Goal: Task Accomplishment & Management: Manage account settings

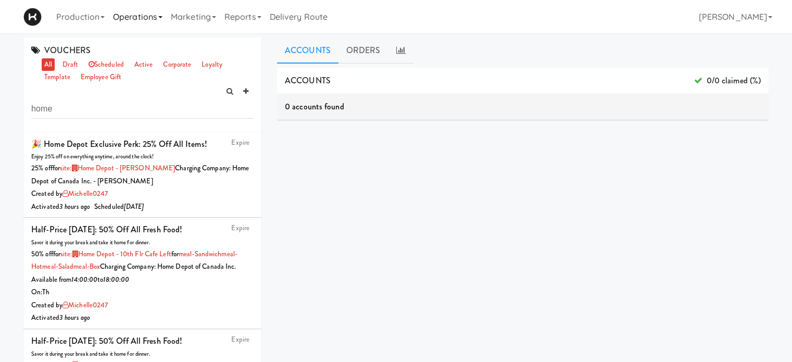
click at [149, 19] on link "Operations" at bounding box center [138, 16] width 58 height 33
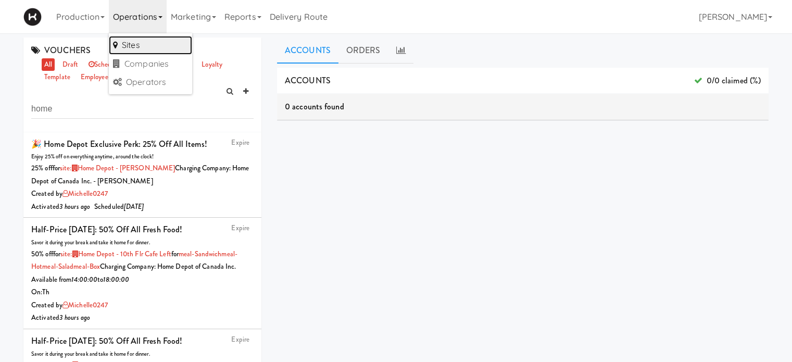
click at [148, 41] on link "Sites" at bounding box center [150, 45] width 83 height 19
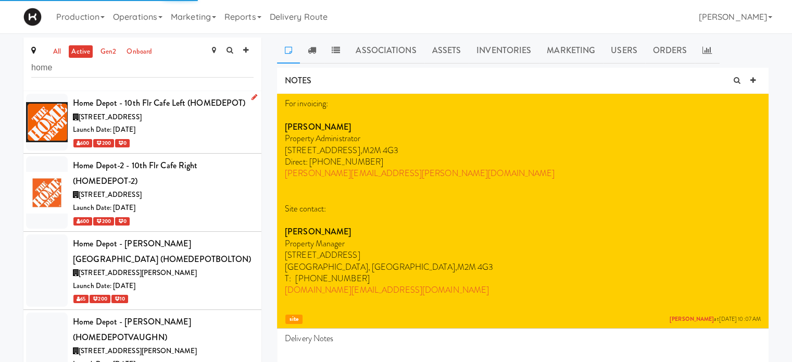
type input "home"
click at [178, 117] on div "[STREET_ADDRESS]" at bounding box center [163, 117] width 181 height 13
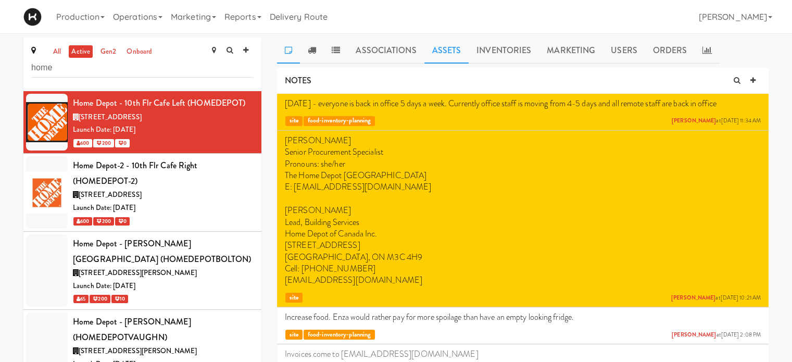
click at [435, 47] on link "Assets" at bounding box center [446, 50] width 45 height 26
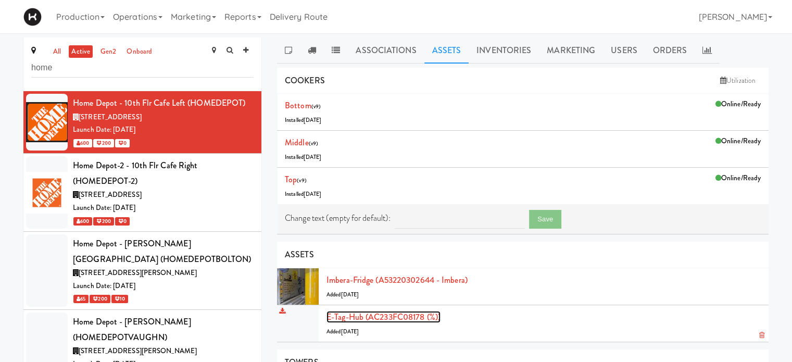
click at [355, 311] on link "E-tag-hub (AC233FC08178 (%))" at bounding box center [383, 317] width 114 height 12
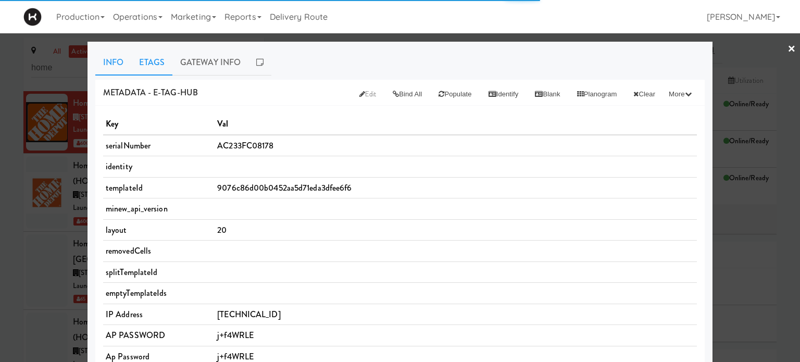
click at [144, 56] on link "Etags" at bounding box center [151, 62] width 41 height 26
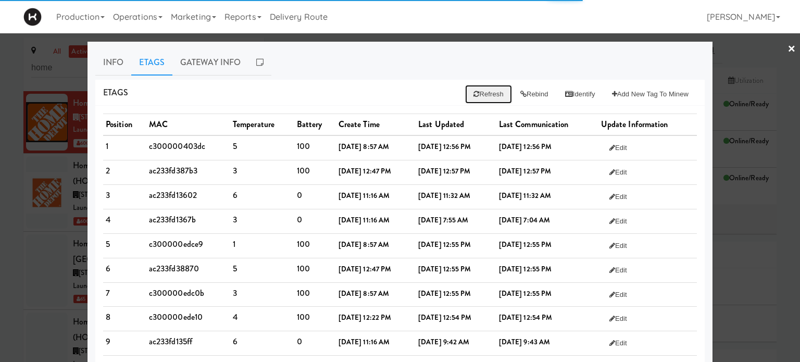
click at [484, 93] on button "Refresh" at bounding box center [488, 94] width 46 height 19
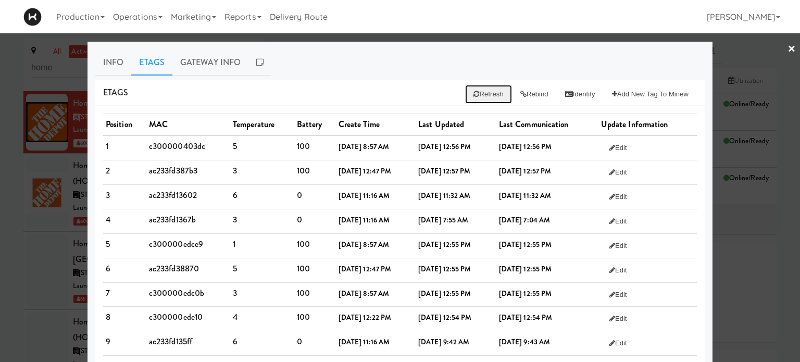
click at [487, 95] on button "Refresh" at bounding box center [488, 94] width 46 height 19
click at [787, 47] on link "×" at bounding box center [791, 49] width 8 height 32
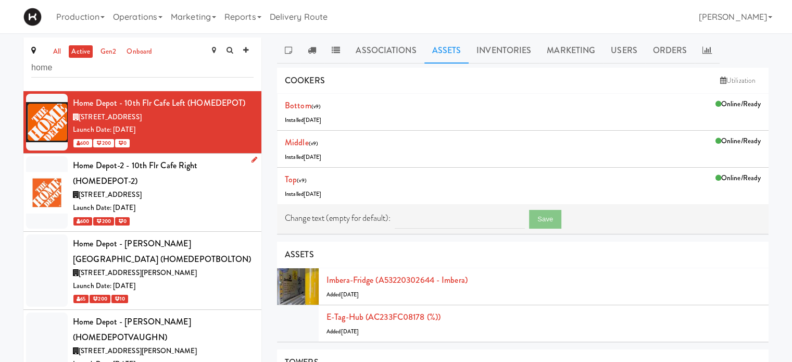
click at [195, 169] on div "Home Depot-2 - 10th Flr Cafe Right (HOMEDEPOT-2)" at bounding box center [163, 173] width 181 height 31
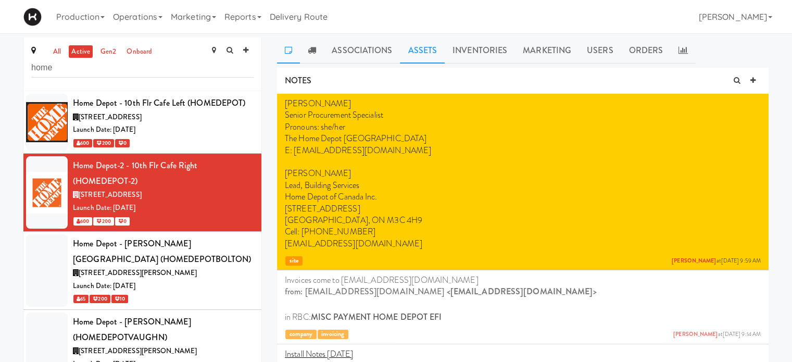
click at [424, 50] on link "Assets" at bounding box center [422, 50] width 45 height 26
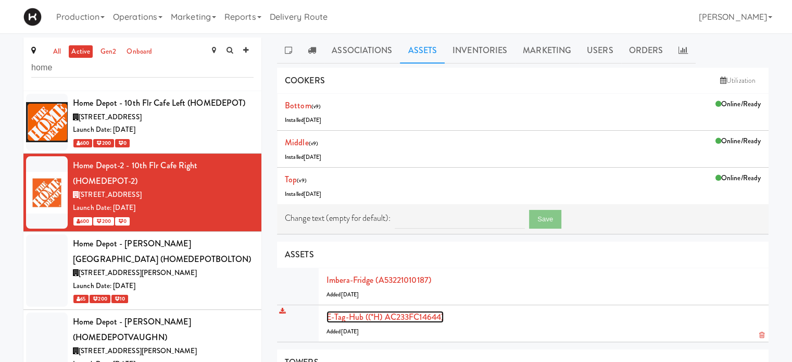
click at [351, 322] on link "E-tag-hub ((*H) AC233FC14644)" at bounding box center [384, 317] width 117 height 12
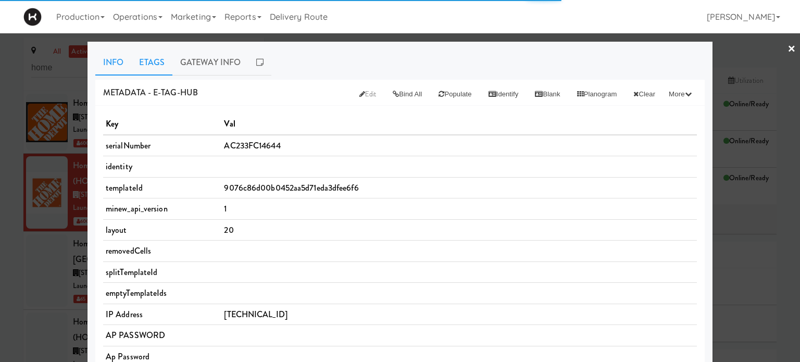
click at [149, 54] on link "Etags" at bounding box center [151, 62] width 41 height 26
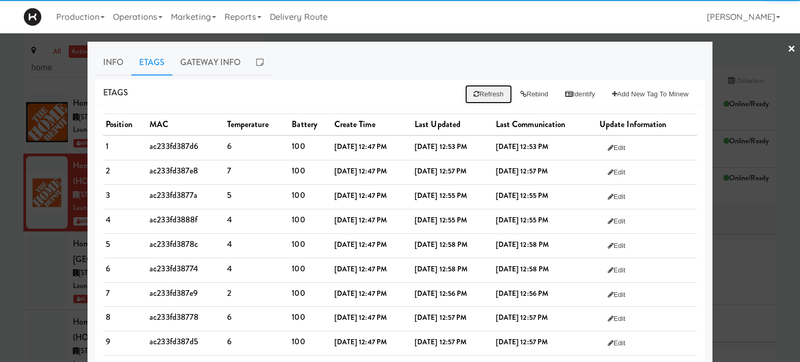
click at [479, 91] on button "Refresh" at bounding box center [488, 94] width 46 height 19
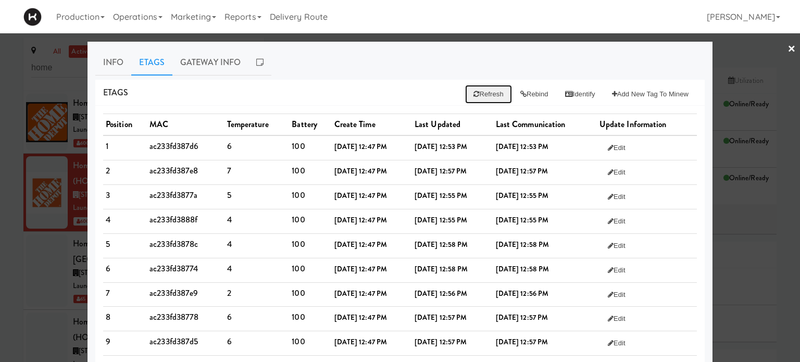
click at [479, 91] on button "Refresh" at bounding box center [488, 94] width 46 height 19
click at [736, 54] on div at bounding box center [400, 181] width 800 height 362
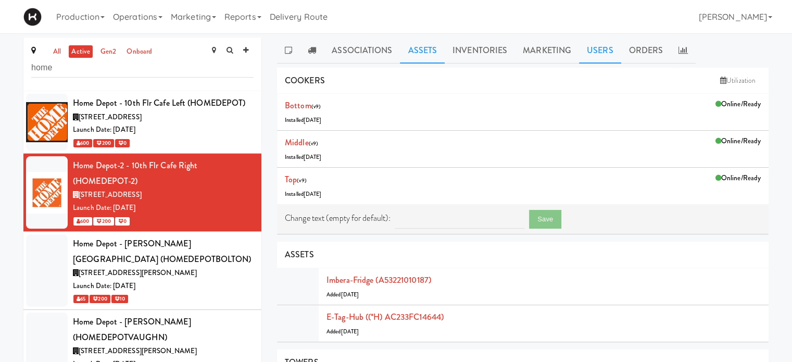
click at [600, 50] on link "Users" at bounding box center [600, 50] width 42 height 26
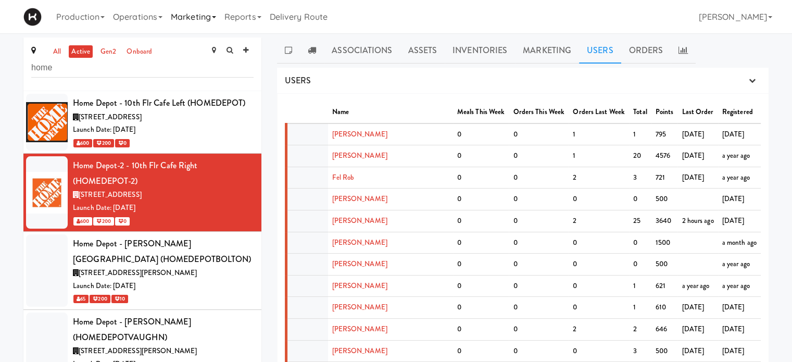
click at [190, 16] on link "Marketing" at bounding box center [194, 16] width 54 height 33
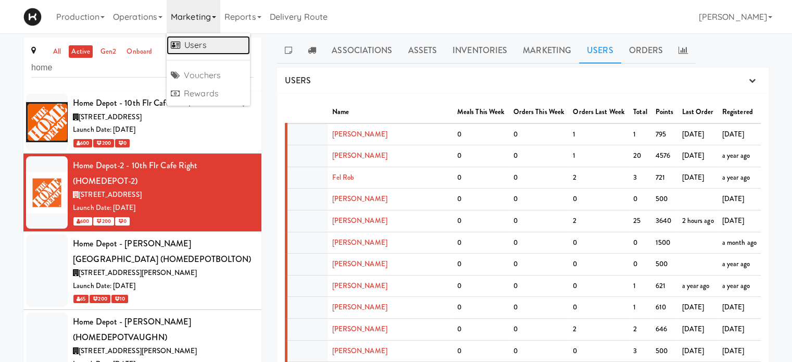
click at [191, 46] on link "Users" at bounding box center [208, 45] width 83 height 19
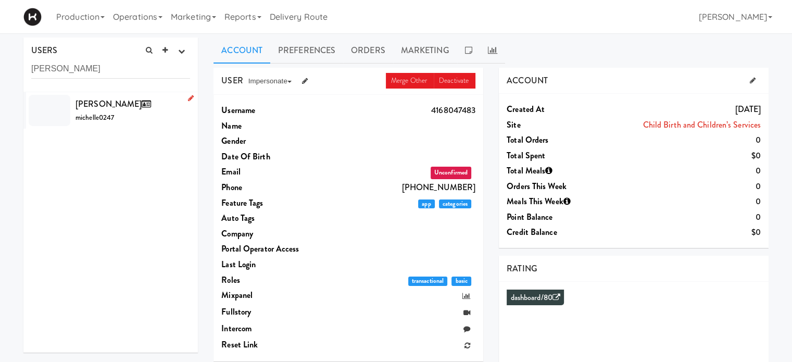
type input "michelle shariff"
click at [105, 106] on span "[PERSON_NAME]" at bounding box center [116, 104] width 80 height 12
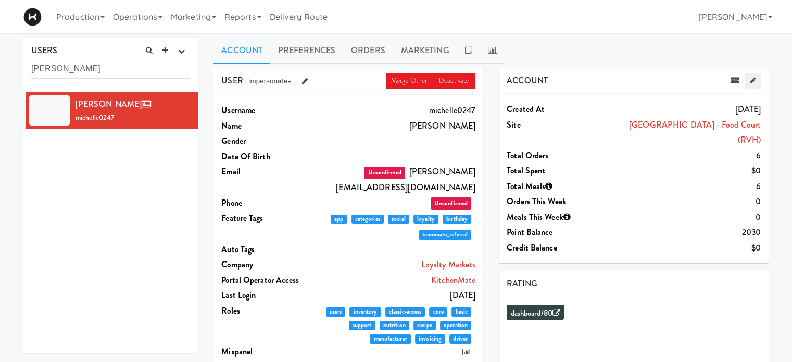
click at [750, 83] on icon at bounding box center [753, 80] width 6 height 7
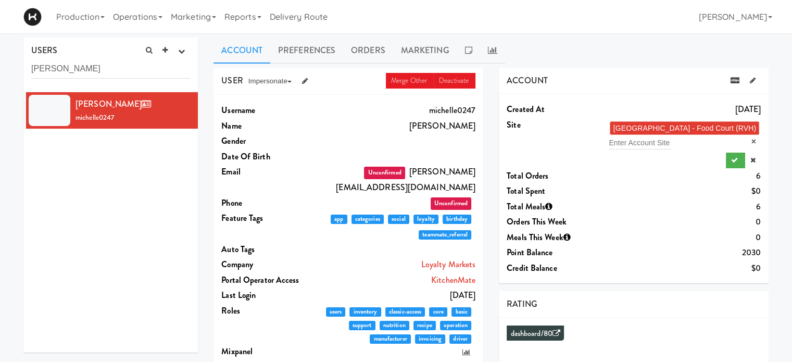
click at [681, 143] on div "Royal Victoria Regional Health Centre - Food Court (RVH) × Enter Account Site" at bounding box center [684, 135] width 153 height 30
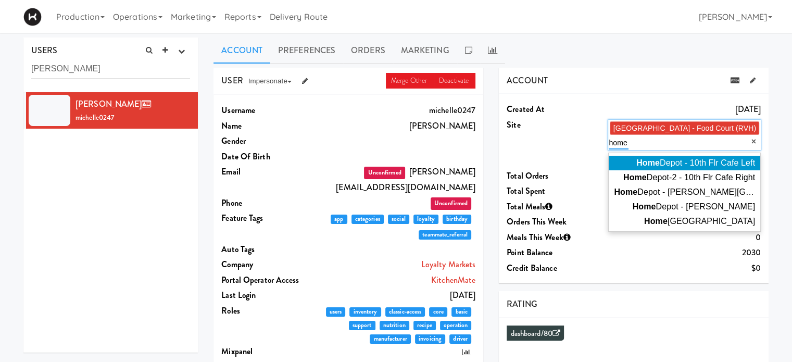
type input "home"
click at [707, 160] on span "Home Depot - 10th Flr Cafe Left" at bounding box center [695, 162] width 119 height 9
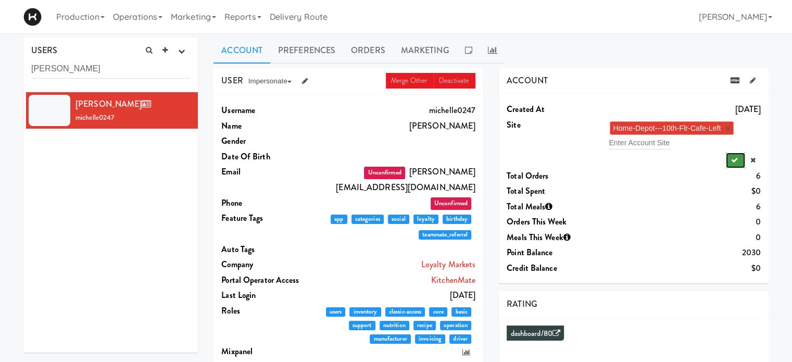
click at [731, 158] on icon "submit" at bounding box center [734, 160] width 7 height 7
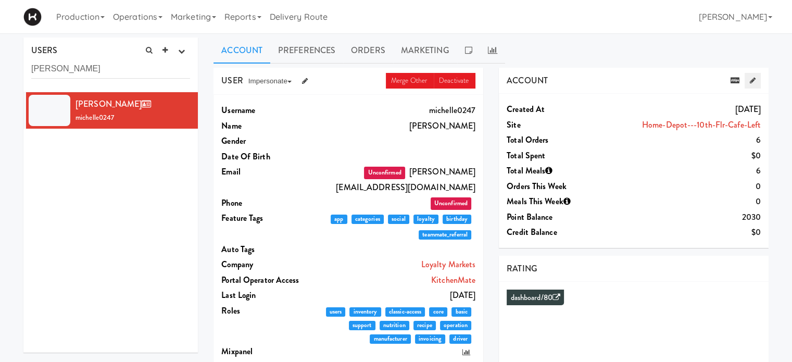
click at [752, 84] on link at bounding box center [753, 81] width 16 height 16
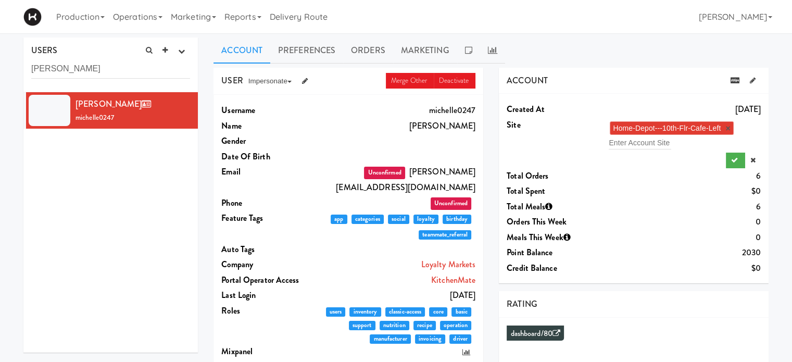
click at [729, 129] on link "×" at bounding box center [727, 128] width 5 height 9
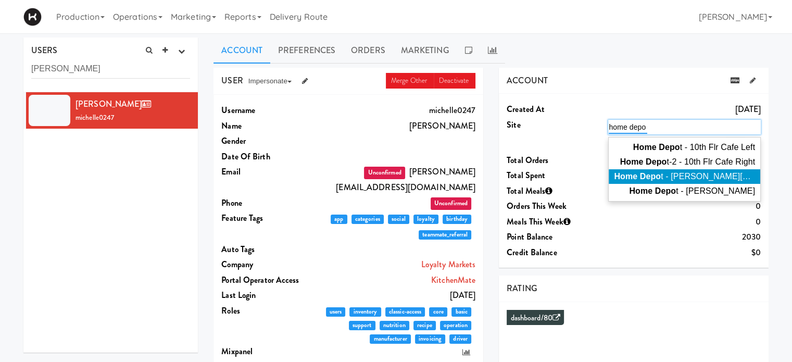
type input "home depo"
click at [661, 177] on em "Home Depo" at bounding box center [637, 176] width 47 height 9
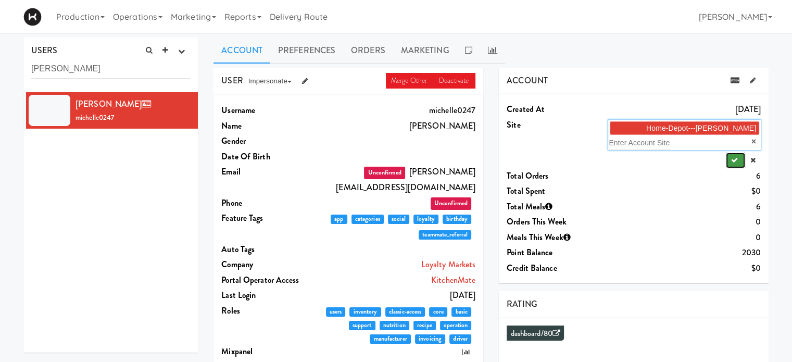
click at [739, 156] on button "submit" at bounding box center [735, 161] width 19 height 16
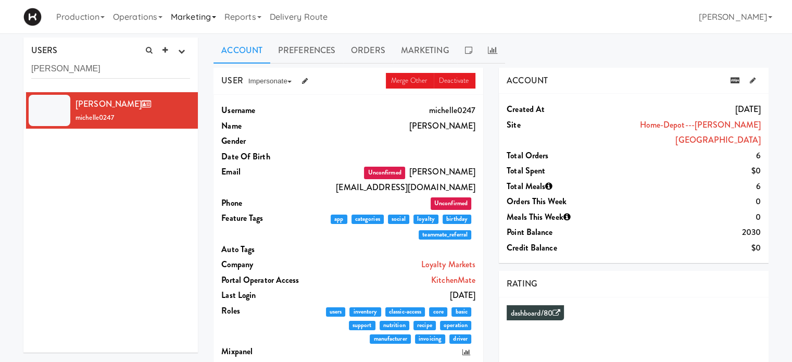
click at [204, 18] on link "Marketing" at bounding box center [194, 16] width 54 height 33
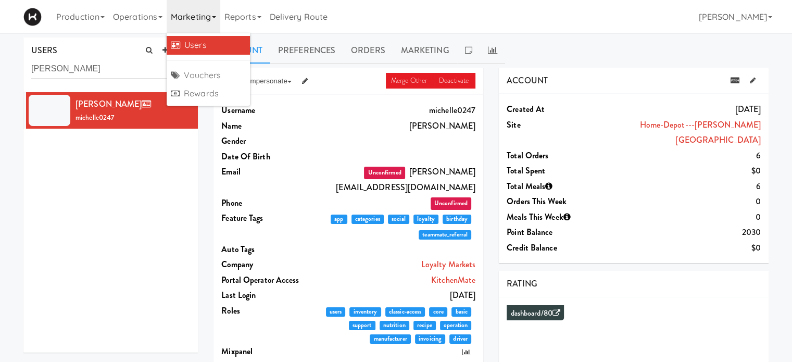
click at [209, 42] on link "Users" at bounding box center [208, 45] width 83 height 19
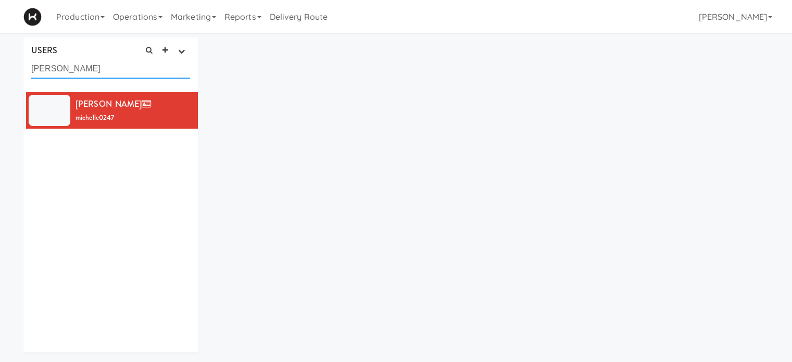
click at [131, 67] on input "michelle shariff" at bounding box center [110, 68] width 159 height 19
type input "m"
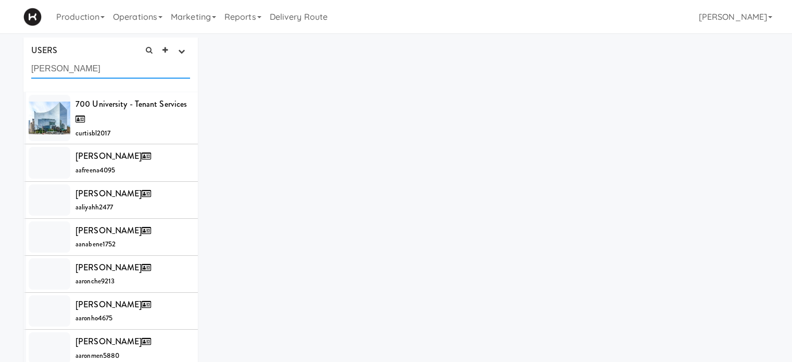
type input "enza marella"
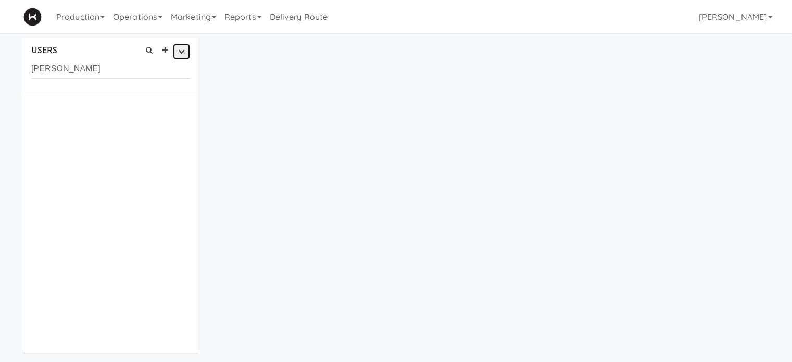
click at [182, 53] on icon "button" at bounding box center [181, 51] width 7 height 7
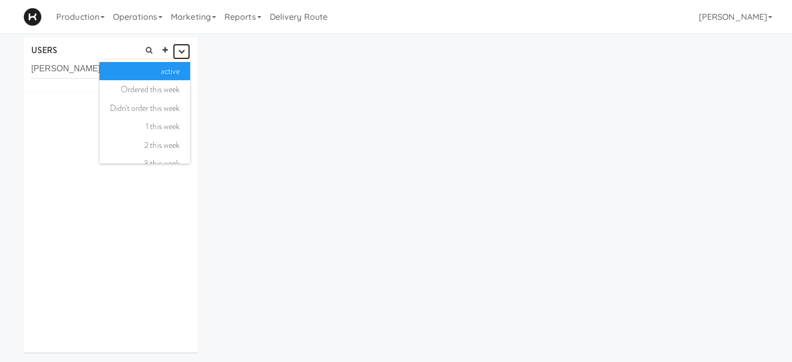
scroll to position [67, 0]
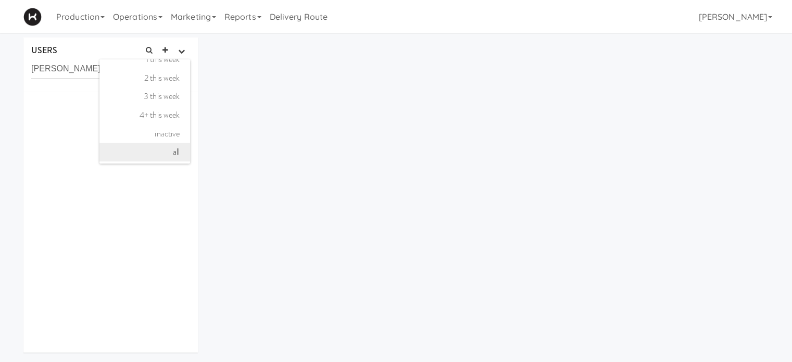
click at [172, 146] on link "all" at bounding box center [144, 152] width 91 height 19
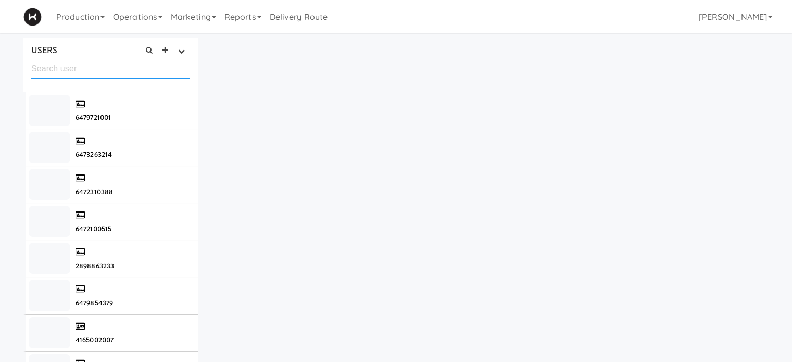
click at [88, 70] on input "text" at bounding box center [110, 68] width 159 height 19
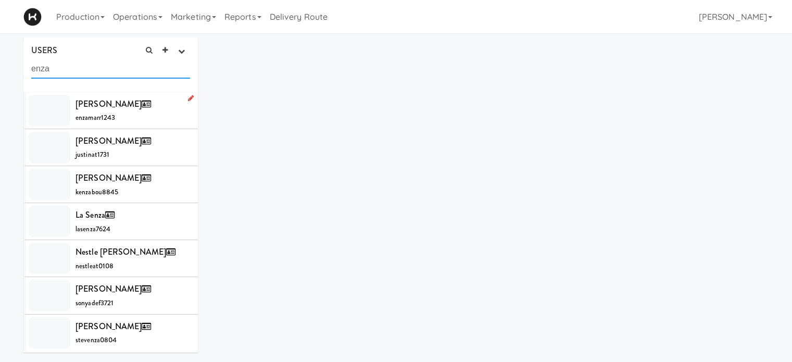
type input "enza"
click at [89, 98] on span "[PERSON_NAME]" at bounding box center [116, 104] width 80 height 12
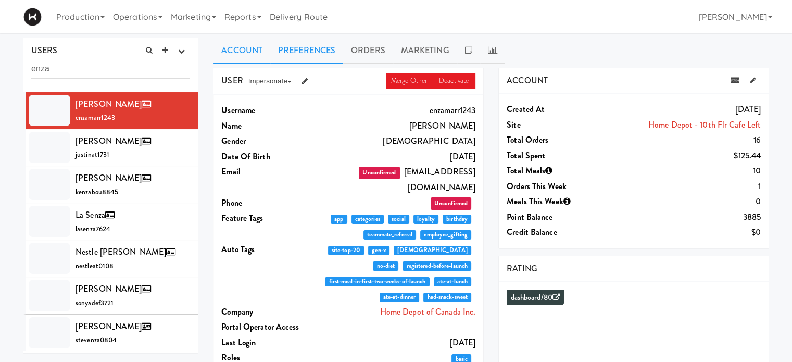
click at [321, 50] on link "Preferences" at bounding box center [306, 50] width 73 height 26
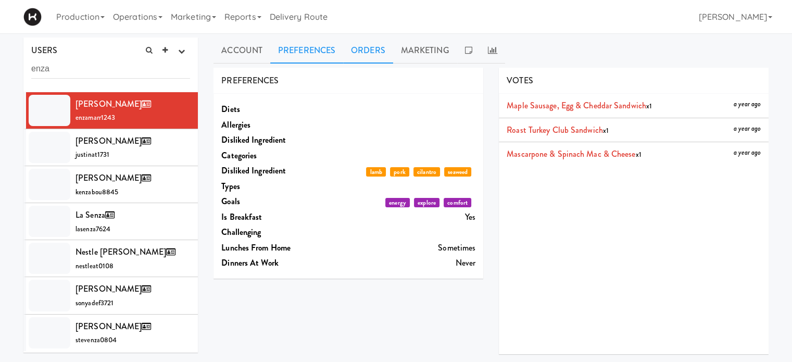
click at [378, 46] on link "Orders" at bounding box center [368, 50] width 50 height 26
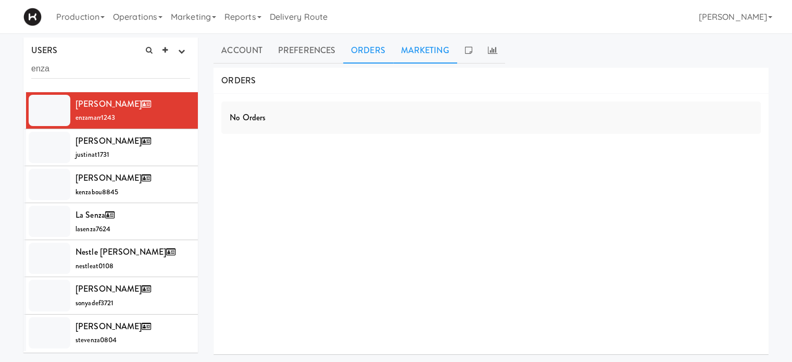
click at [424, 47] on link "Marketing" at bounding box center [425, 50] width 64 height 26
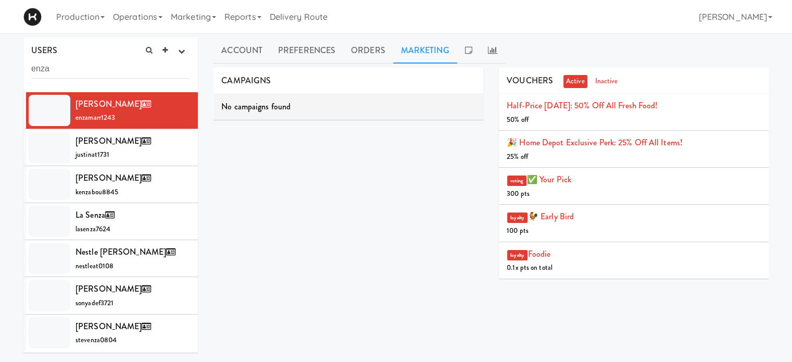
click at [400, 232] on div "CAMPAIGNS No campaigns found VOUCHERS active inactive Half-Price Thursday: 50% …" at bounding box center [491, 177] width 571 height 219
click at [216, 17] on icon at bounding box center [214, 17] width 4 height 2
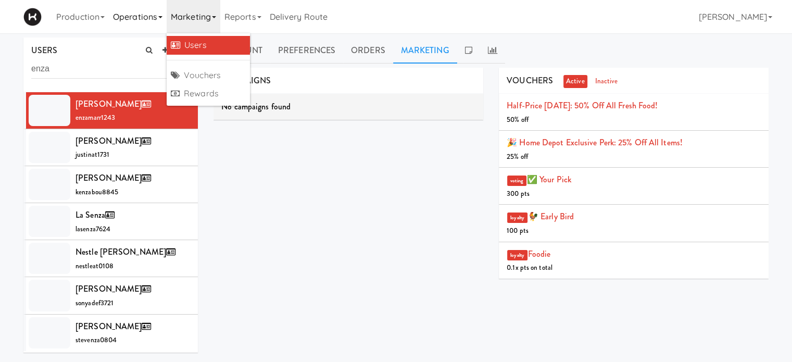
click at [158, 18] on link "Operations" at bounding box center [138, 16] width 58 height 33
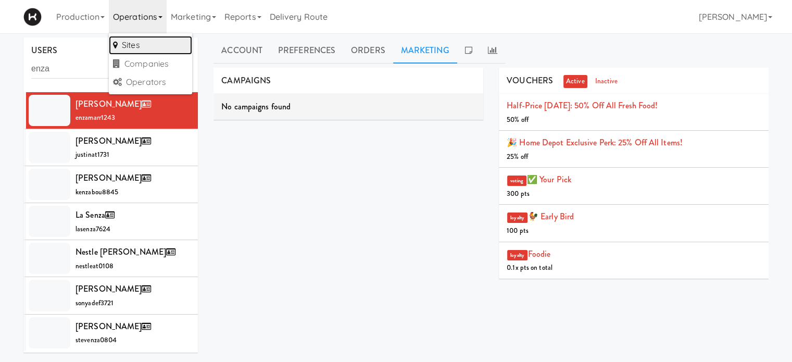
click at [156, 47] on link "Sites" at bounding box center [150, 45] width 83 height 19
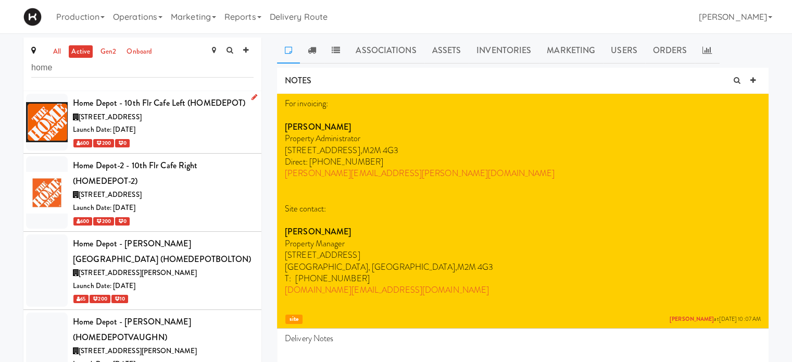
type input "home"
click at [176, 122] on div "[STREET_ADDRESS]" at bounding box center [163, 117] width 181 height 13
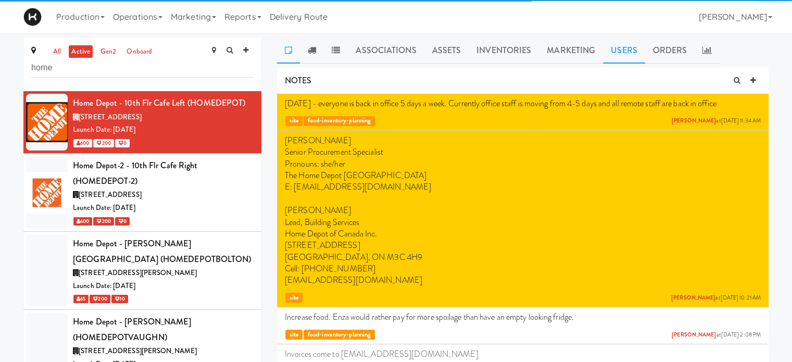
click at [625, 55] on link "Users" at bounding box center [624, 50] width 42 height 26
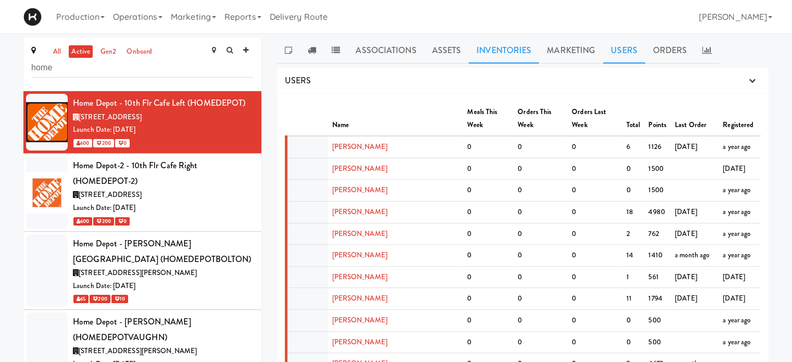
click at [490, 51] on link "Inventories" at bounding box center [504, 50] width 70 height 26
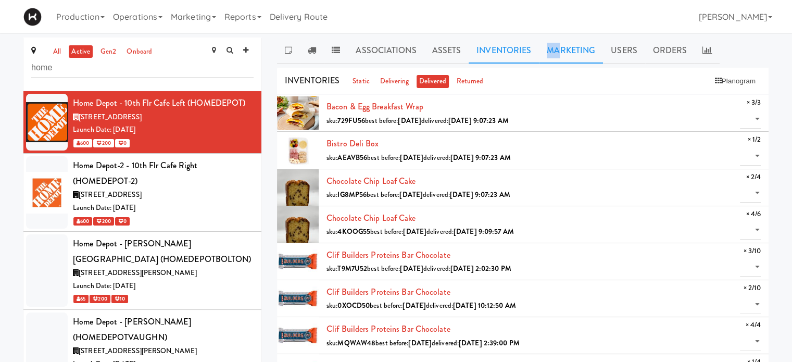
drag, startPoint x: 529, startPoint y: 54, endPoint x: 558, endPoint y: 54, distance: 29.2
click at [558, 54] on ul "Associations Assets Inventories Marketing Users Orders" at bounding box center [523, 50] width 492 height 26
click at [558, 54] on link "Marketing" at bounding box center [571, 50] width 64 height 26
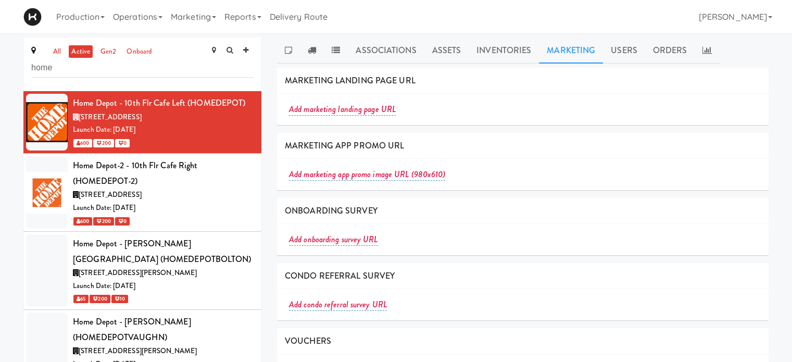
click at [581, 53] on link "Marketing" at bounding box center [571, 50] width 64 height 26
click at [373, 52] on link "Associations" at bounding box center [386, 50] width 76 height 26
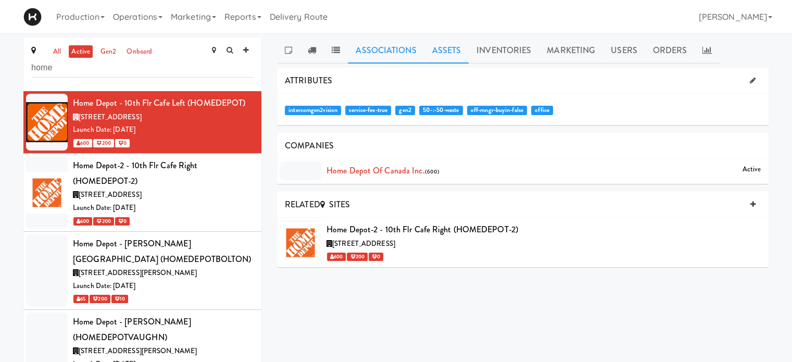
click at [454, 48] on link "Assets" at bounding box center [446, 50] width 45 height 26
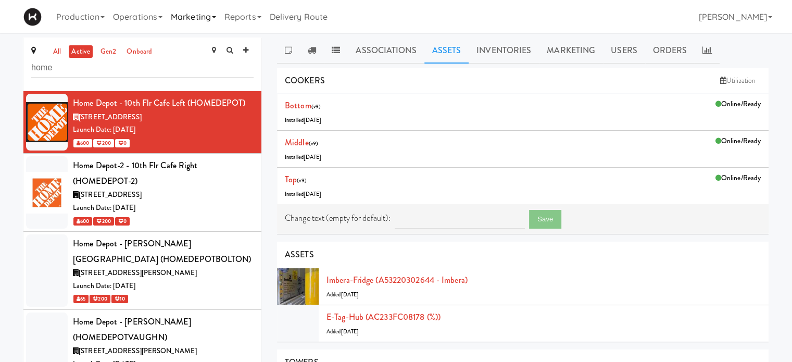
click at [217, 21] on link "Marketing" at bounding box center [194, 16] width 54 height 33
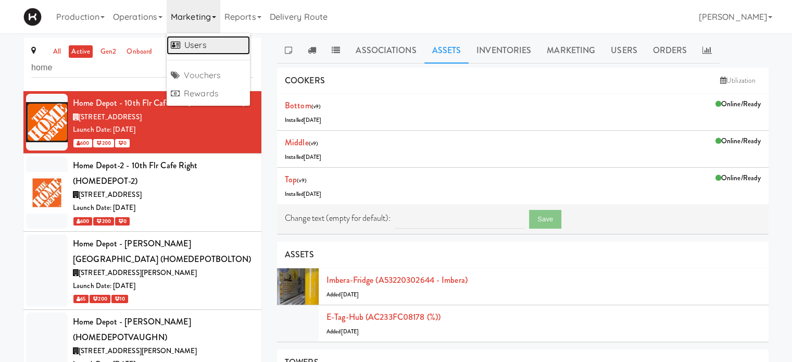
click at [215, 43] on link "Users" at bounding box center [208, 45] width 83 height 19
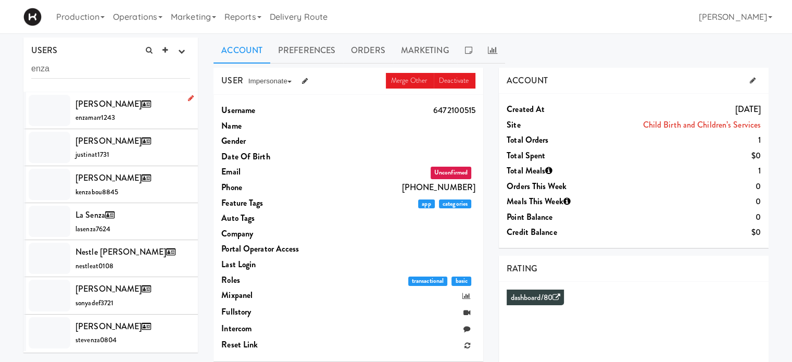
click at [91, 101] on span "[PERSON_NAME]" at bounding box center [116, 104] width 80 height 12
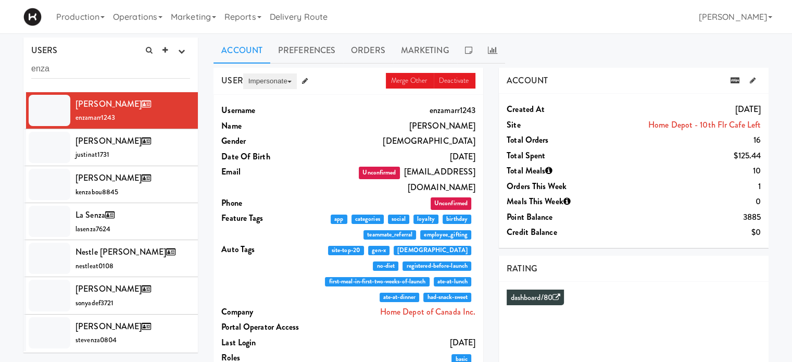
click at [266, 81] on button "Impersonate" at bounding box center [270, 81] width 54 height 16
click at [266, 103] on link "on App" at bounding box center [286, 101] width 87 height 19
click at [102, 69] on input "enza" at bounding box center [110, 68] width 159 height 19
type input "e"
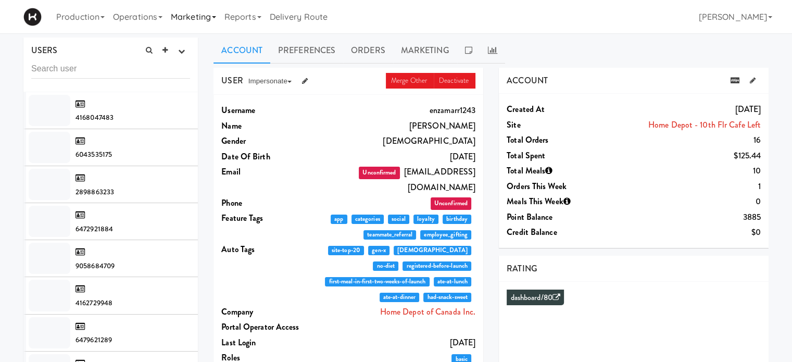
click at [211, 18] on link "Marketing" at bounding box center [194, 16] width 54 height 33
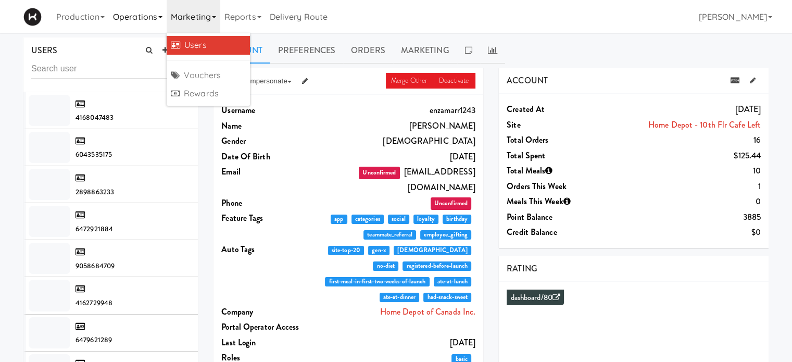
click at [160, 18] on link "Operations" at bounding box center [138, 16] width 58 height 33
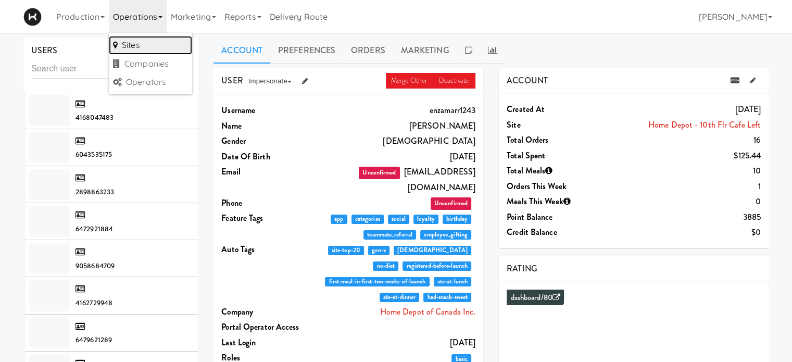
click at [152, 51] on link "Sites" at bounding box center [150, 45] width 83 height 19
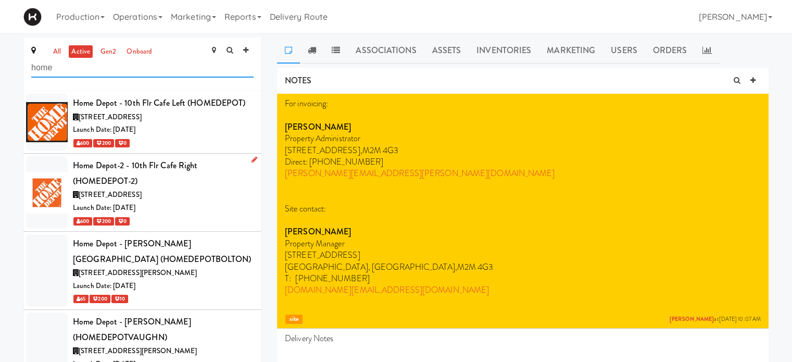
type input "home"
click at [221, 208] on div "Launch Date: [DATE]" at bounding box center [163, 208] width 181 height 13
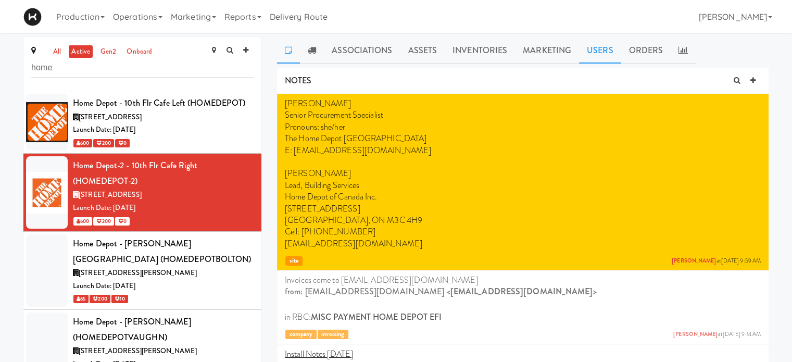
click at [604, 54] on link "Users" at bounding box center [600, 50] width 42 height 26
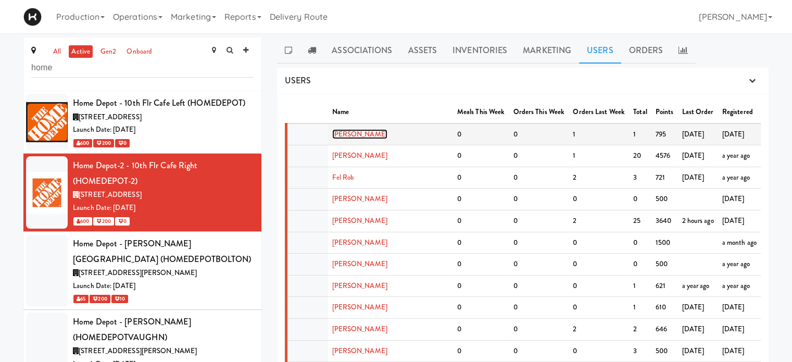
click at [359, 129] on link "[PERSON_NAME]" at bounding box center [359, 134] width 55 height 10
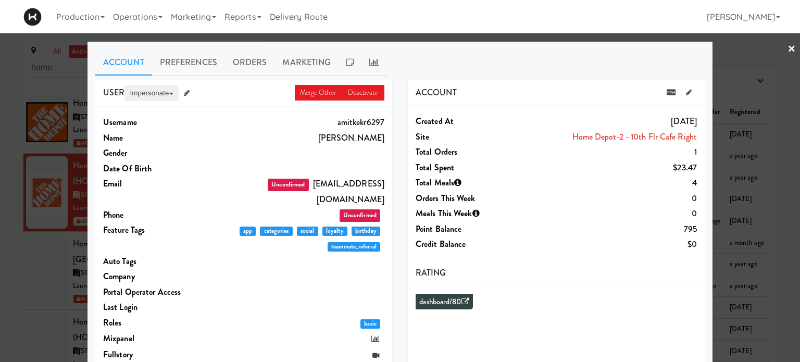
click at [136, 95] on button "Impersonate" at bounding box center [151, 93] width 54 height 16
click at [142, 120] on link "on App" at bounding box center [167, 113] width 87 height 19
click at [788, 47] on div at bounding box center [400, 181] width 800 height 362
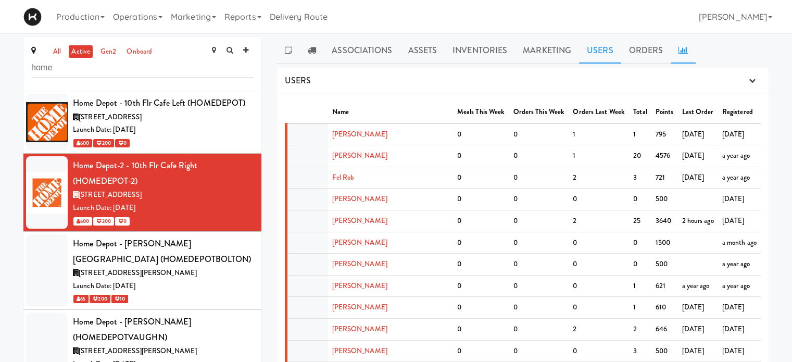
click at [681, 46] on icon at bounding box center [682, 50] width 9 height 8
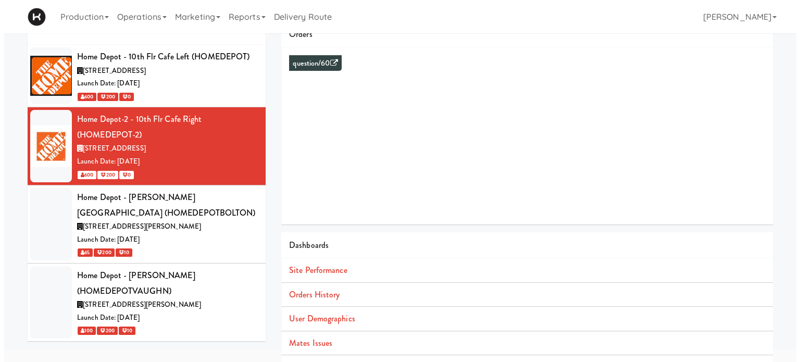
scroll to position [95, 0]
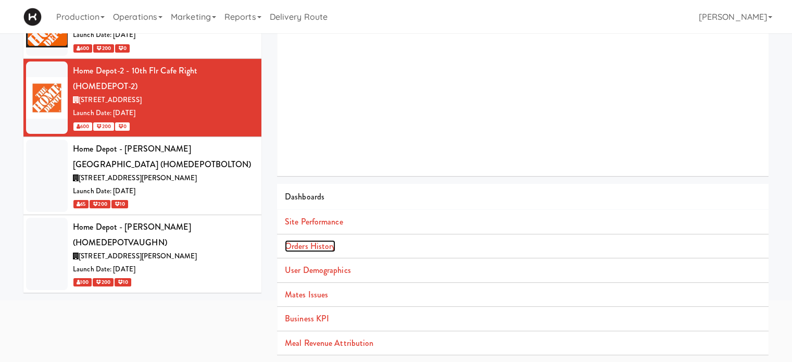
click at [308, 247] on link "Orders History" at bounding box center [310, 246] width 51 height 12
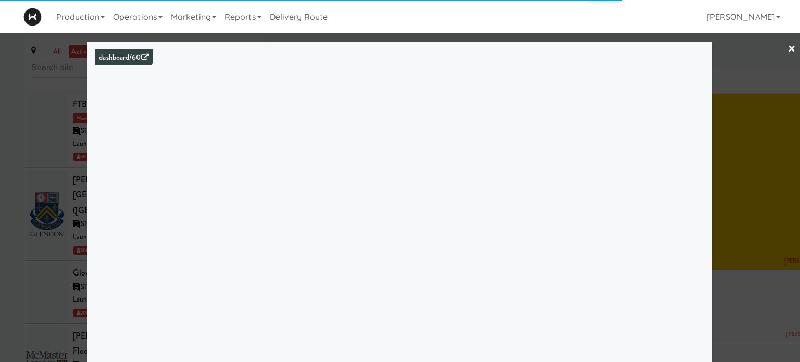
scroll to position [2337, 0]
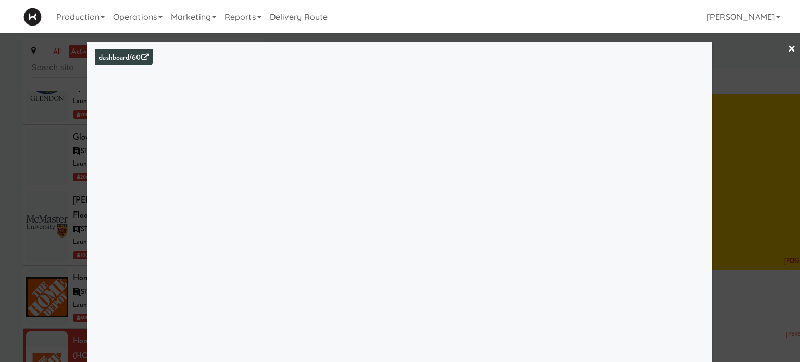
click at [787, 45] on link "×" at bounding box center [791, 49] width 8 height 32
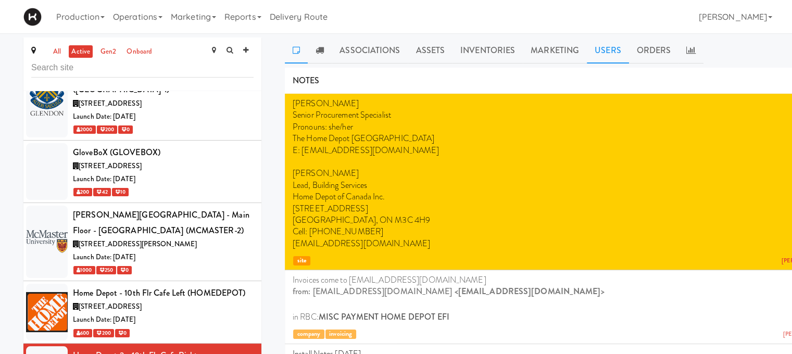
click at [597, 49] on link "Users" at bounding box center [608, 50] width 42 height 26
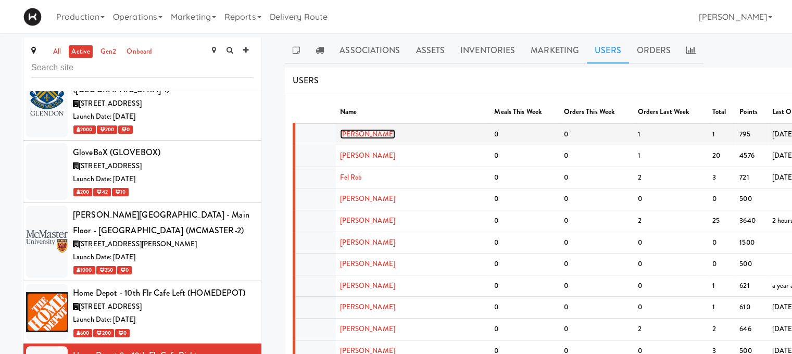
click at [354, 136] on link "[PERSON_NAME]" at bounding box center [367, 134] width 55 height 10
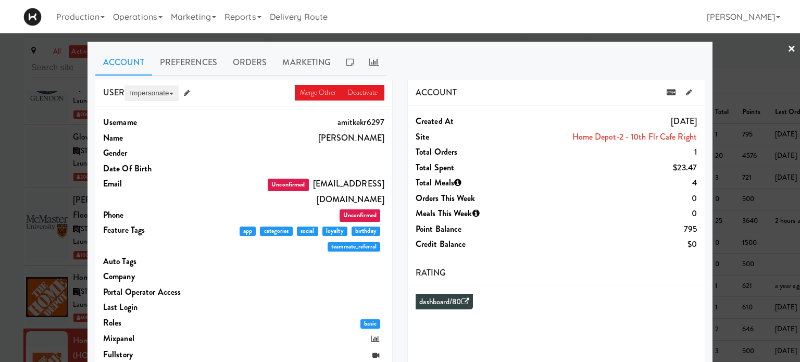
click at [137, 90] on button "Impersonate" at bounding box center [151, 93] width 54 height 16
click at [136, 110] on link "on App" at bounding box center [167, 113] width 87 height 19
click at [787, 49] on link "×" at bounding box center [791, 49] width 8 height 32
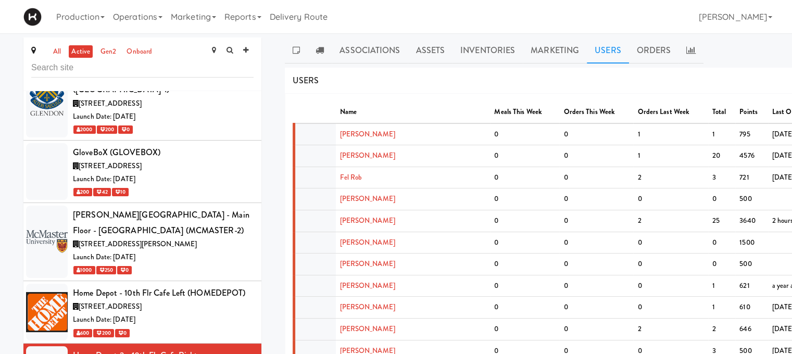
click at [787, 49] on ul "Associations Assets Inventories Marketing Users Orders" at bounding box center [582, 50] width 594 height 26
click at [136, 16] on link "Operations" at bounding box center [138, 16] width 58 height 33
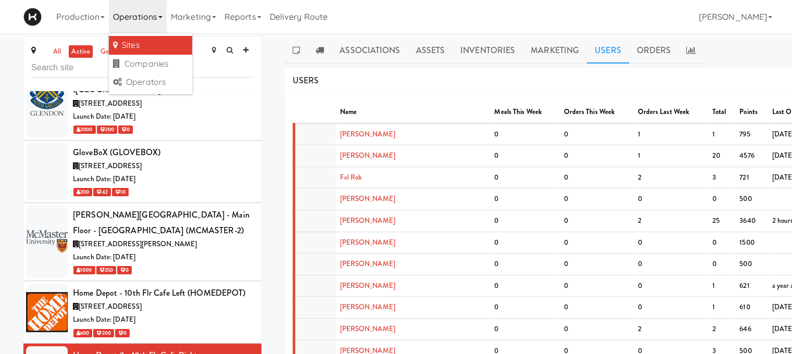
click at [388, 75] on div "USERS active Ordered this week Didn't order this week 1 this week 2 this week 3…" at bounding box center [582, 81] width 594 height 27
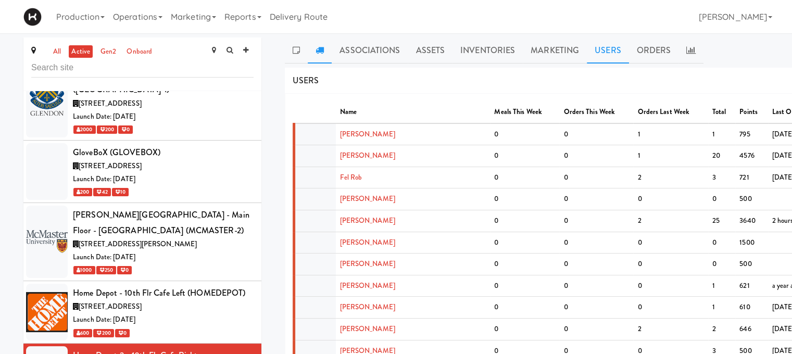
click at [323, 54] on link at bounding box center [320, 50] width 24 height 26
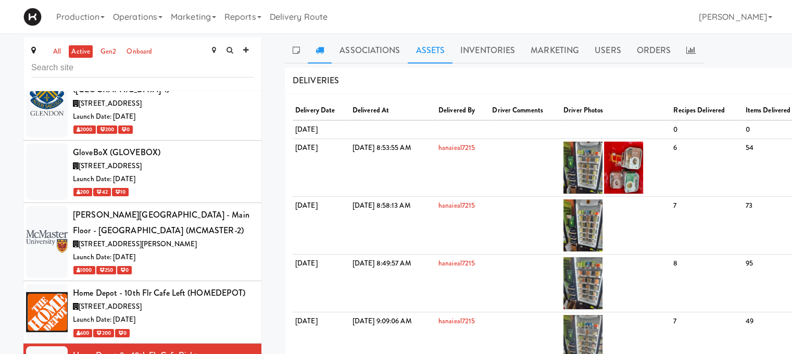
click at [430, 45] on link "Assets" at bounding box center [430, 50] width 45 height 26
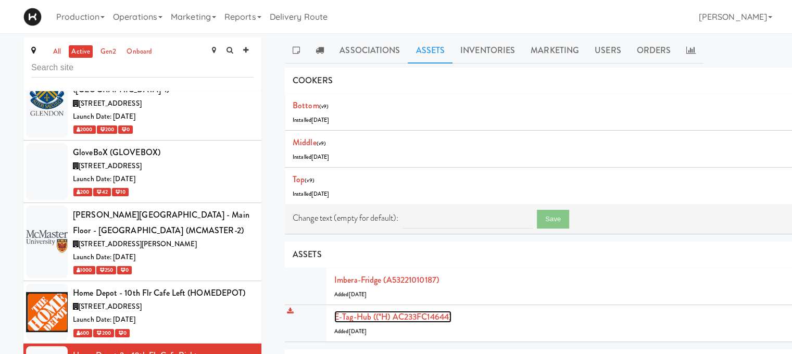
click at [353, 313] on link "E-tag-hub ((*H) AC233FC14644)" at bounding box center [392, 317] width 117 height 12
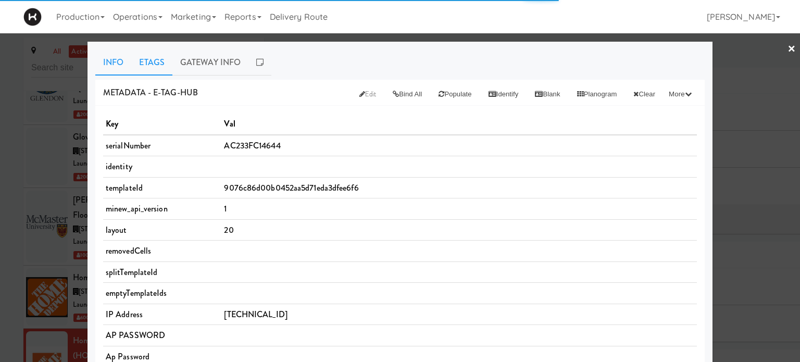
click at [153, 60] on link "Etags" at bounding box center [151, 62] width 41 height 26
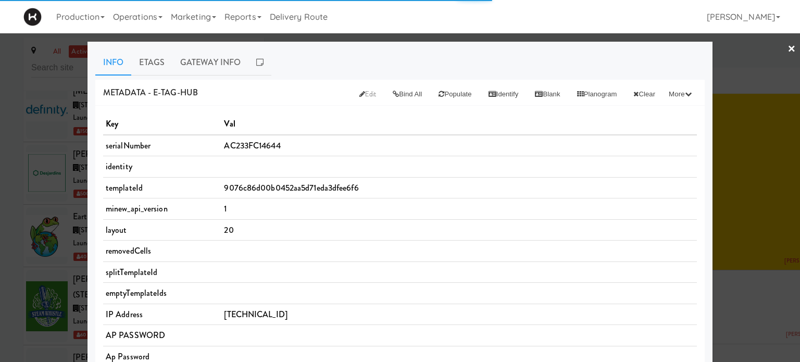
scroll to position [2337, 0]
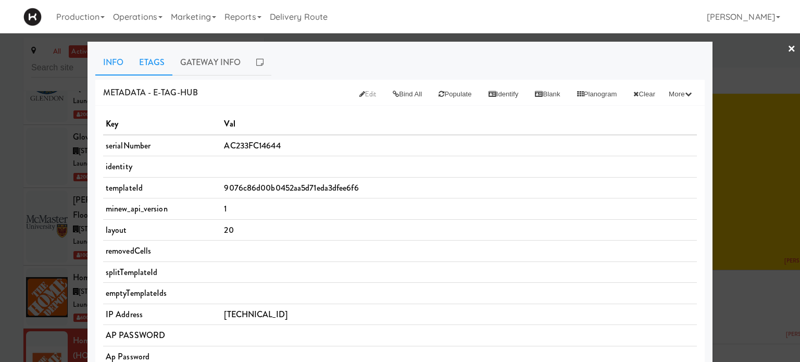
click at [142, 60] on link "Etags" at bounding box center [151, 62] width 41 height 26
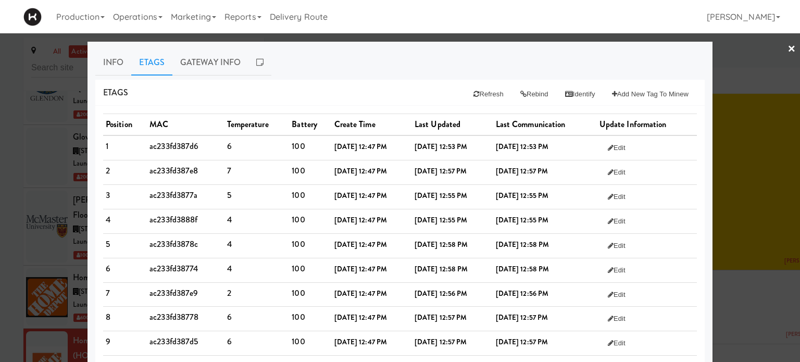
click at [556, 14] on div "Production Menus Manufacturers Inventory Plans Routing Deliveries Delivery Plan…" at bounding box center [399, 16] width 753 height 33
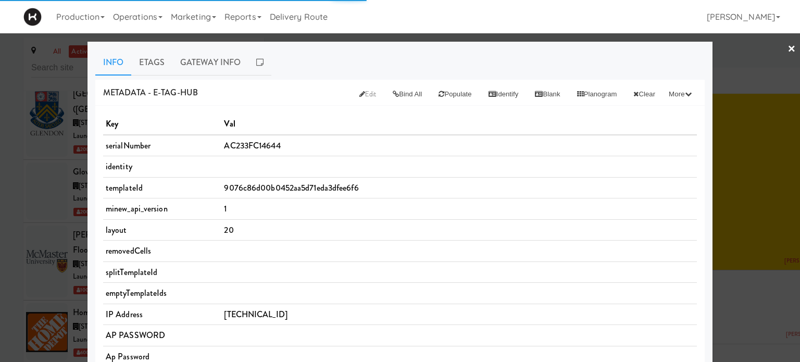
scroll to position [2337, 0]
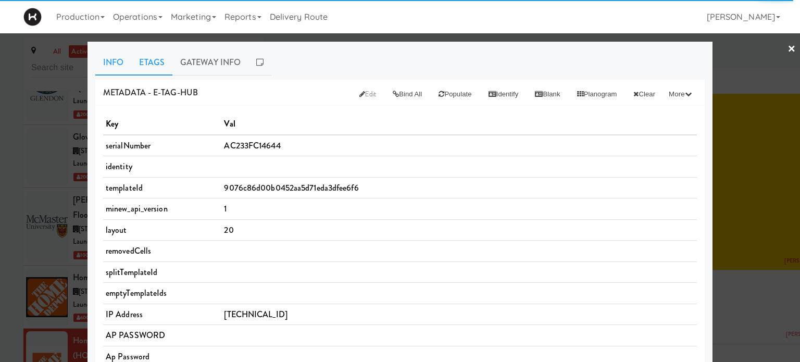
click at [143, 62] on link "Etags" at bounding box center [151, 62] width 41 height 26
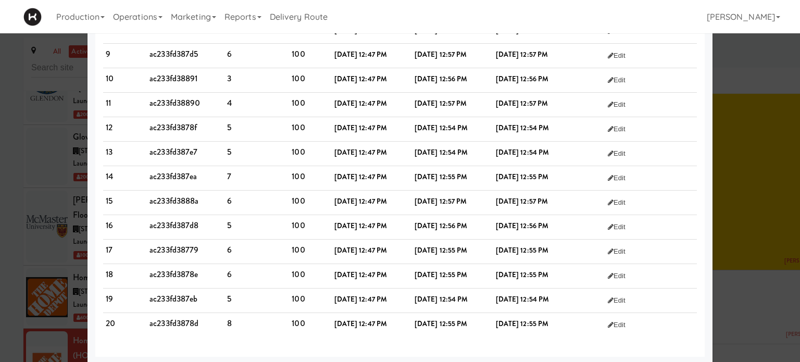
scroll to position [0, 0]
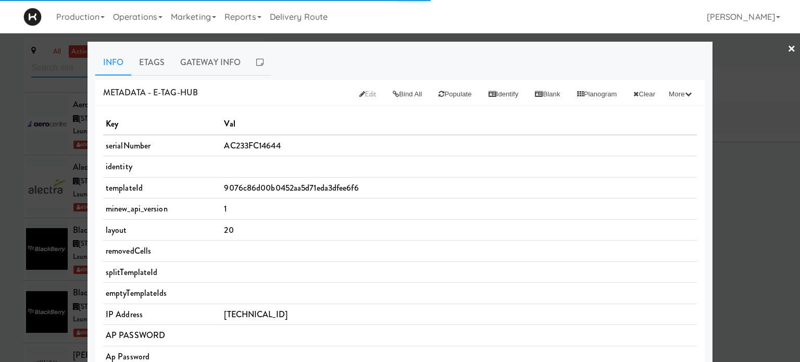
scroll to position [2337, 0]
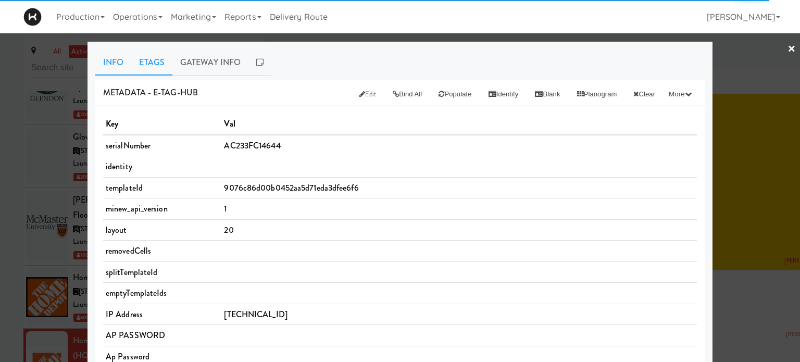
click at [149, 56] on link "Etags" at bounding box center [151, 62] width 41 height 26
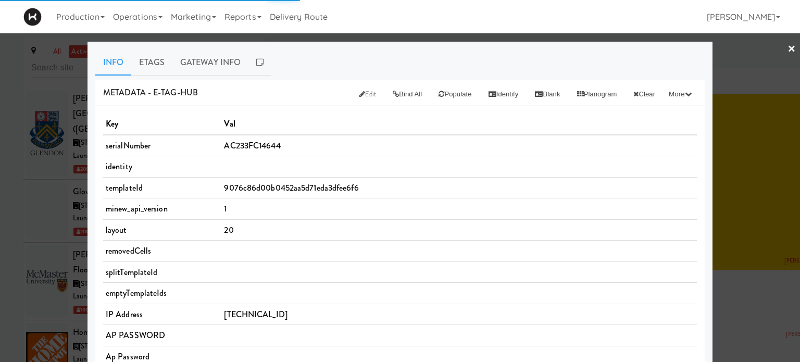
scroll to position [2337, 0]
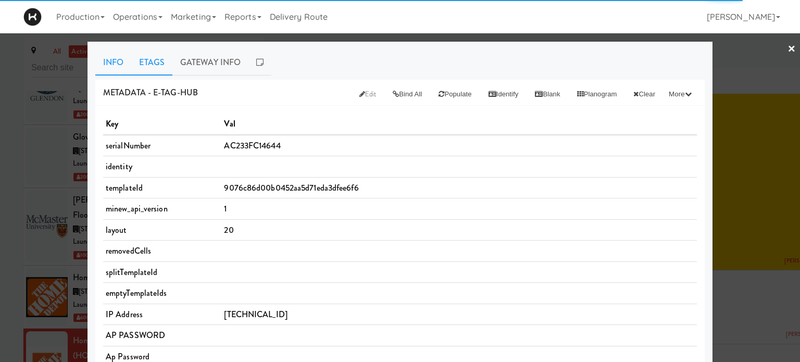
click at [149, 62] on link "Etags" at bounding box center [151, 62] width 41 height 26
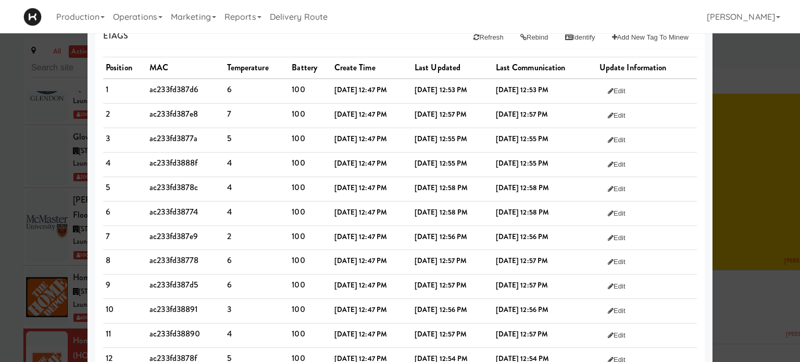
scroll to position [0, 0]
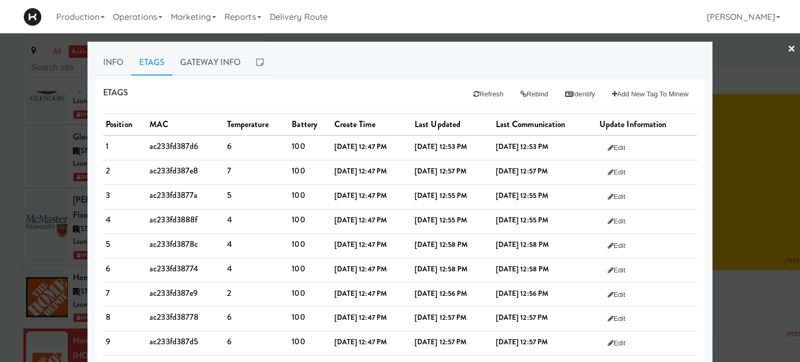
click at [787, 49] on link "×" at bounding box center [791, 49] width 8 height 32
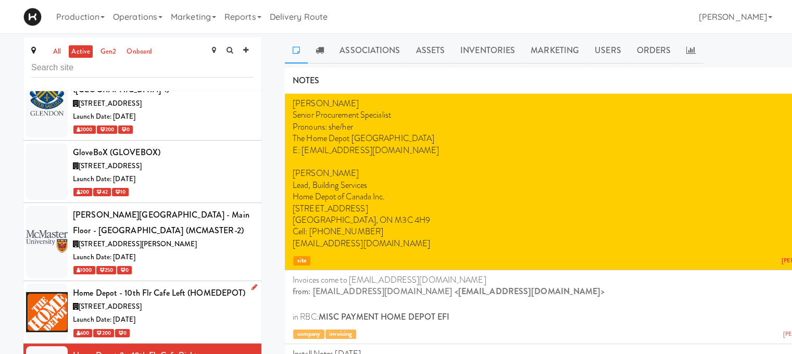
click at [213, 300] on div "[STREET_ADDRESS]" at bounding box center [163, 306] width 181 height 13
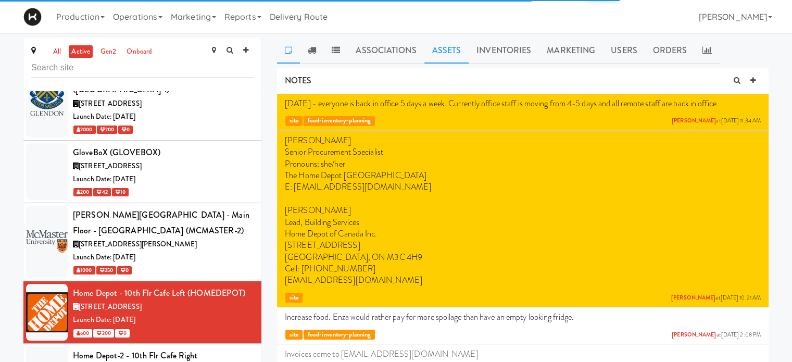
click at [437, 47] on link "Assets" at bounding box center [446, 50] width 45 height 26
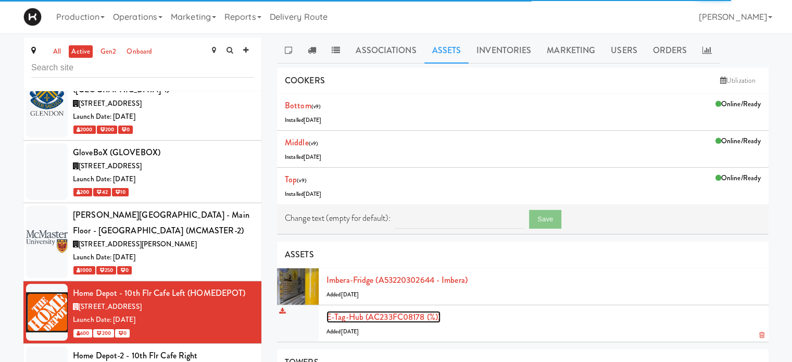
click at [378, 316] on link "E-tag-hub (AC233FC08178 (%))" at bounding box center [383, 317] width 114 height 12
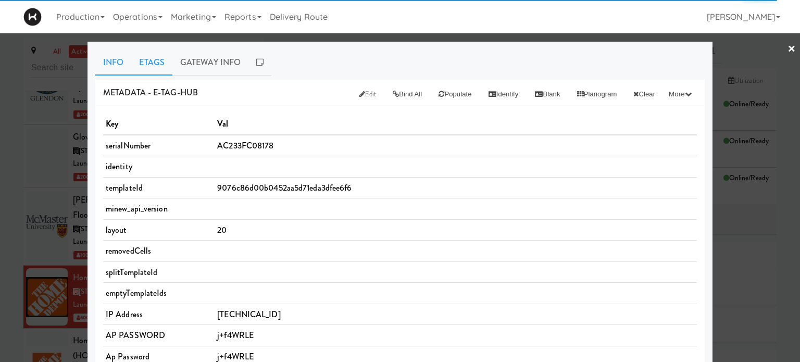
click at [149, 51] on link "Etags" at bounding box center [151, 62] width 41 height 26
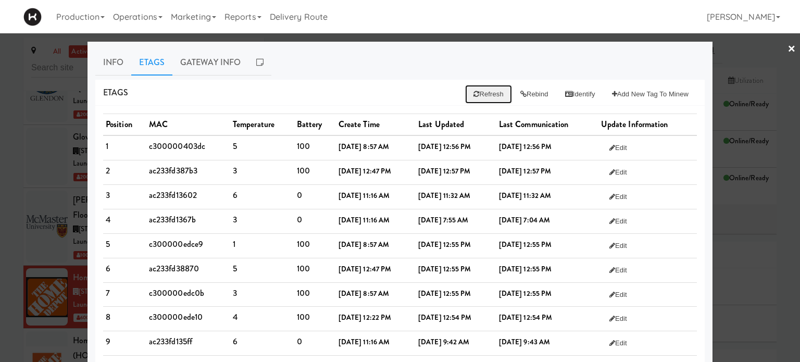
click at [473, 96] on button "Refresh" at bounding box center [488, 94] width 46 height 19
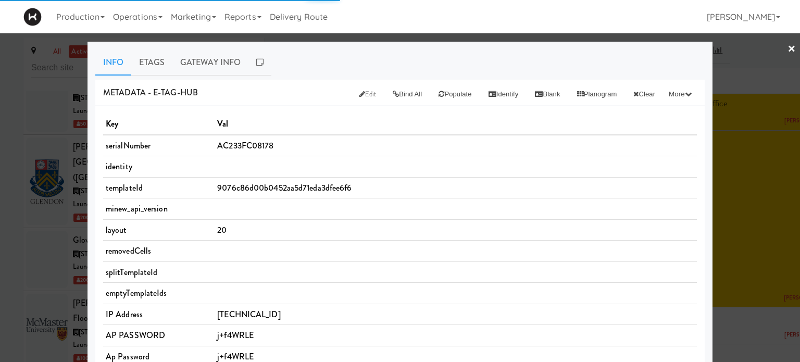
scroll to position [2274, 0]
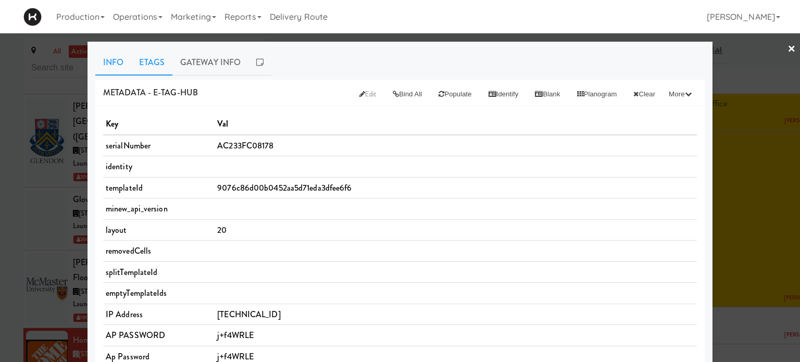
click at [142, 60] on link "Etags" at bounding box center [151, 62] width 41 height 26
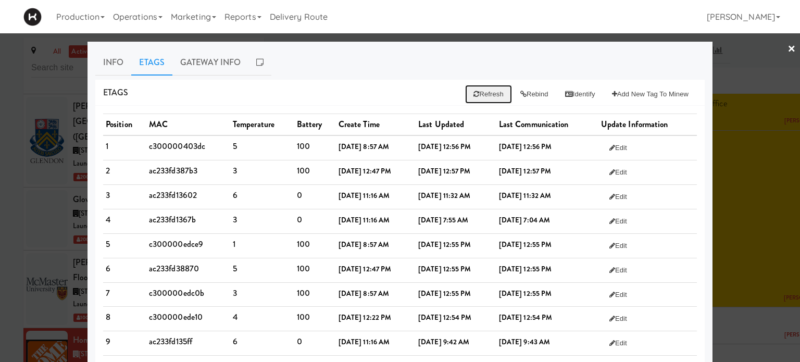
click at [489, 93] on button "Refresh" at bounding box center [488, 94] width 46 height 19
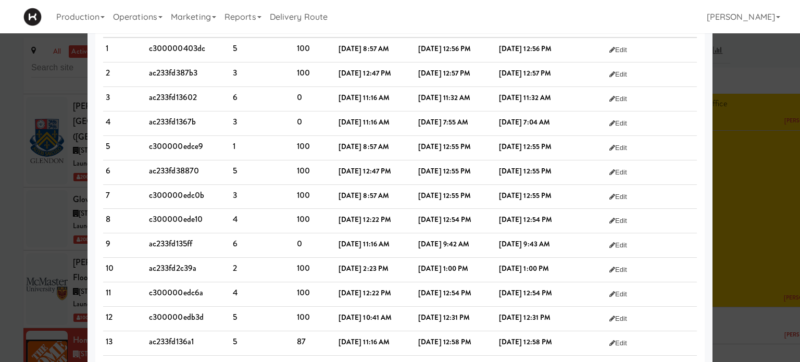
scroll to position [0, 0]
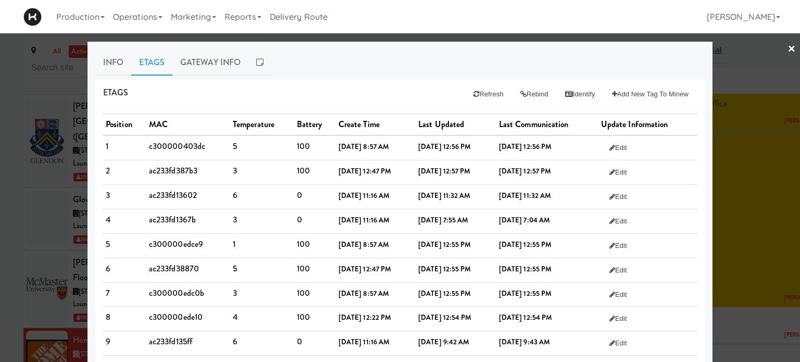
click at [787, 46] on link "×" at bounding box center [791, 49] width 8 height 32
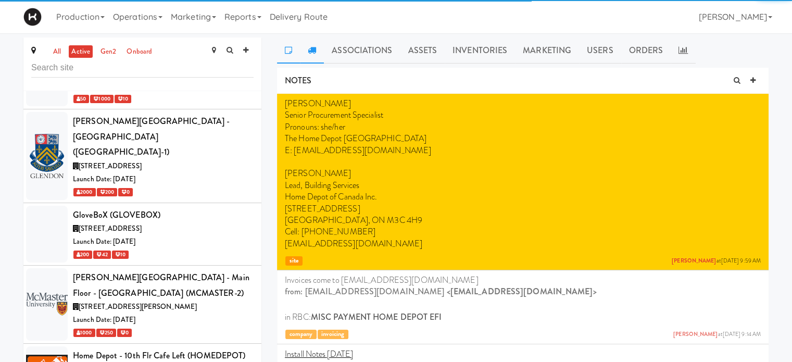
click at [317, 49] on link at bounding box center [312, 50] width 24 height 26
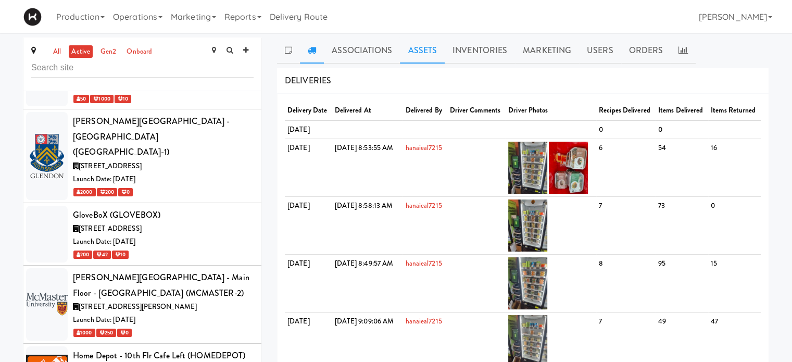
click at [429, 50] on link "Assets" at bounding box center [422, 50] width 45 height 26
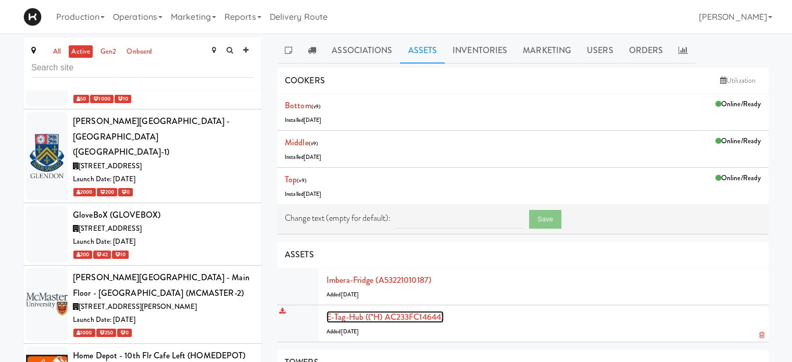
click at [366, 318] on link "E-tag-hub ((*H) AC233FC14644)" at bounding box center [384, 317] width 117 height 12
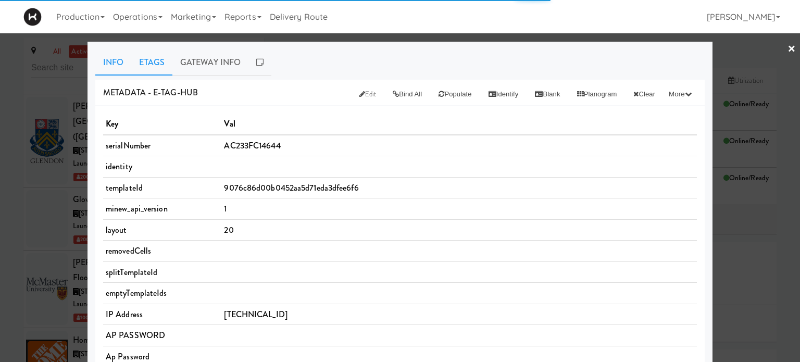
click at [144, 54] on link "Etags" at bounding box center [151, 62] width 41 height 26
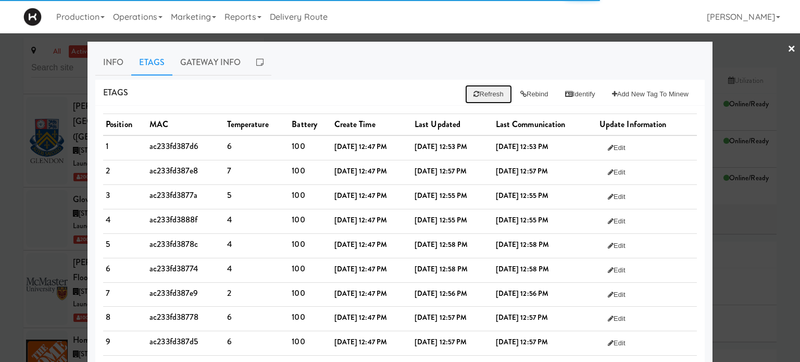
click at [485, 98] on button "Refresh" at bounding box center [488, 94] width 46 height 19
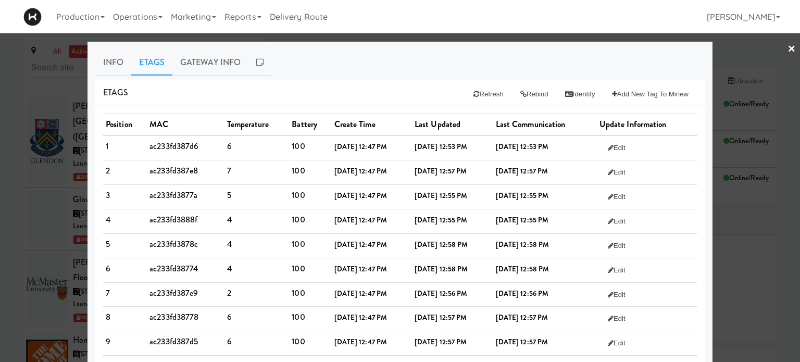
click at [787, 47] on link "×" at bounding box center [791, 49] width 8 height 32
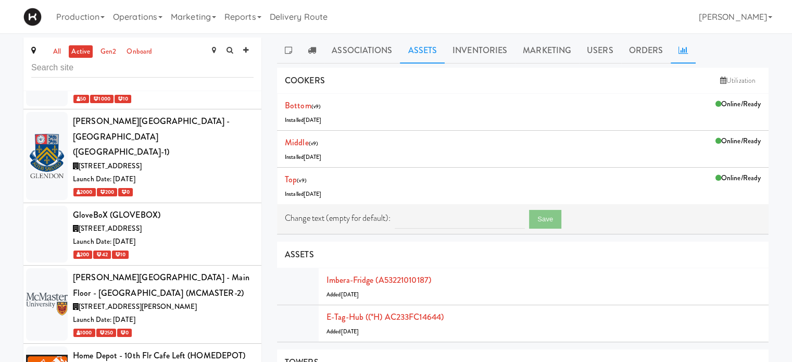
click at [679, 54] on link at bounding box center [683, 50] width 25 height 26
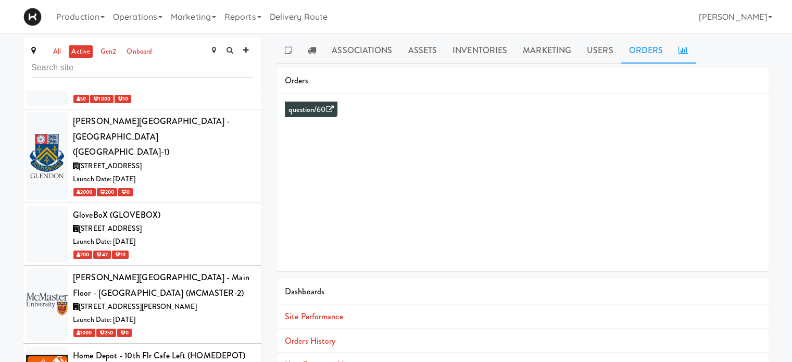
click at [645, 52] on link "Orders" at bounding box center [646, 50] width 50 height 26
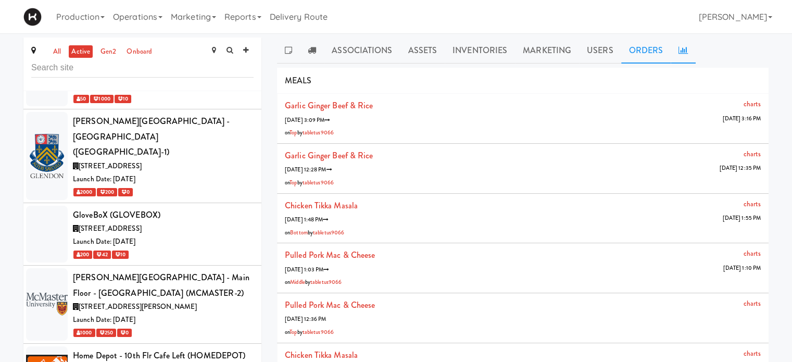
click at [684, 54] on icon at bounding box center [682, 50] width 9 height 8
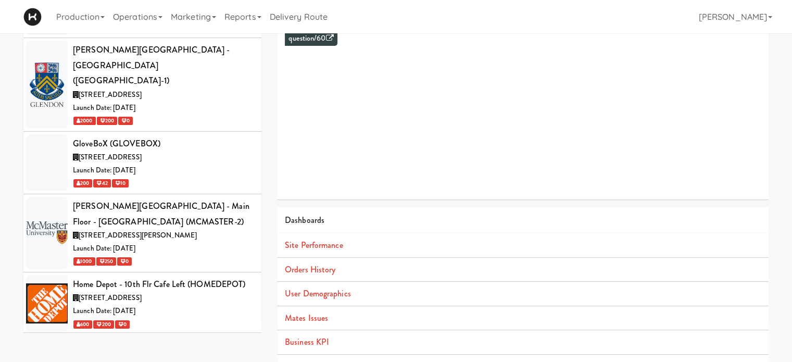
scroll to position [95, 0]
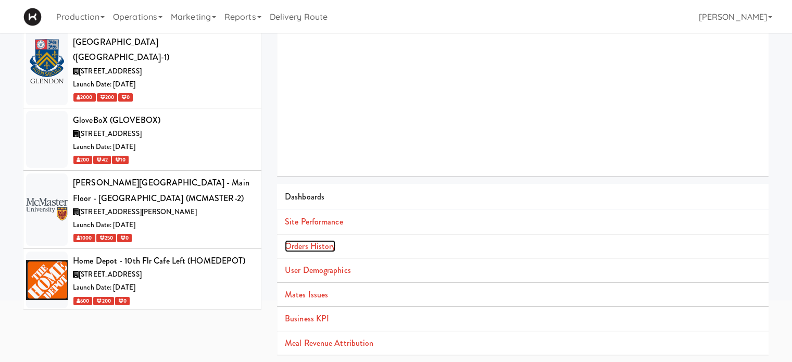
click at [319, 247] on link "Orders History" at bounding box center [310, 246] width 51 height 12
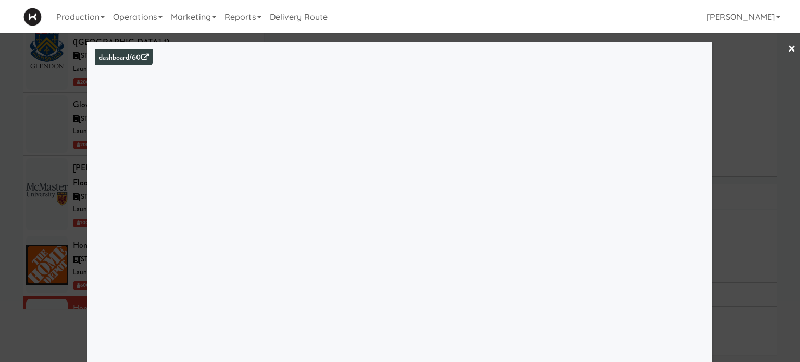
click at [787, 49] on link "×" at bounding box center [791, 49] width 8 height 32
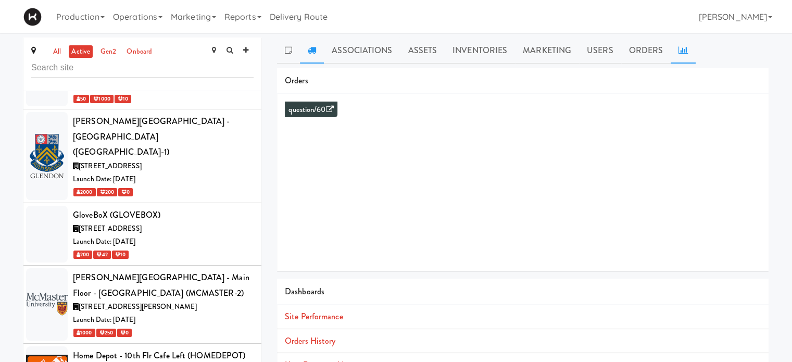
click at [311, 55] on link at bounding box center [312, 50] width 24 height 26
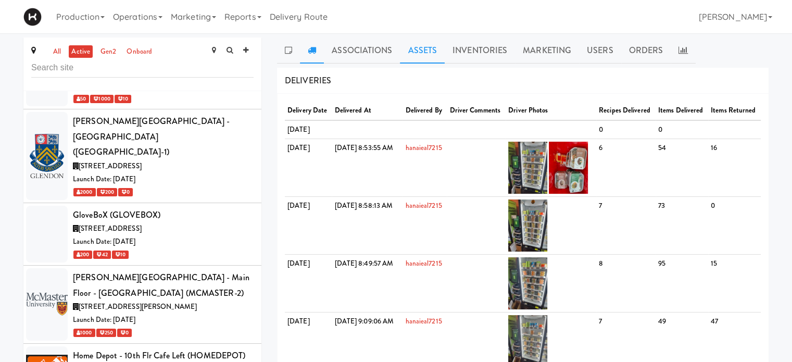
click at [419, 47] on link "Assets" at bounding box center [422, 50] width 45 height 26
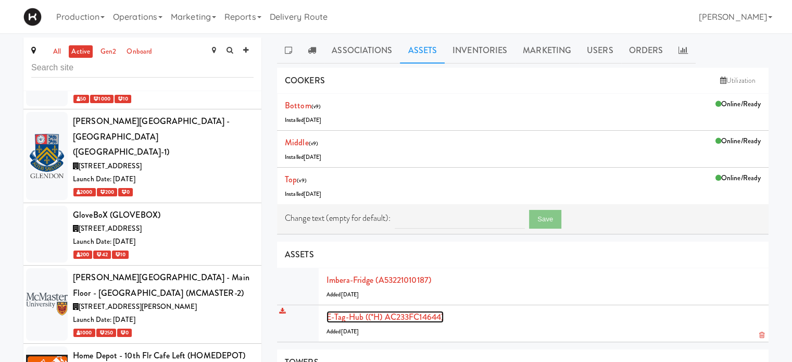
click at [349, 318] on link "E-tag-hub ((*H) AC233FC14644)" at bounding box center [384, 317] width 117 height 12
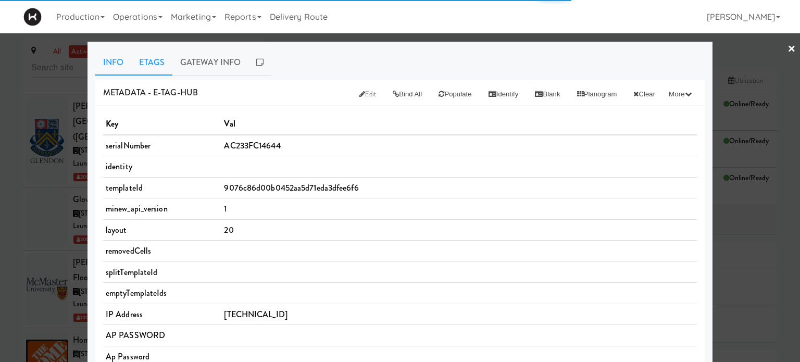
click at [144, 62] on link "Etags" at bounding box center [151, 62] width 41 height 26
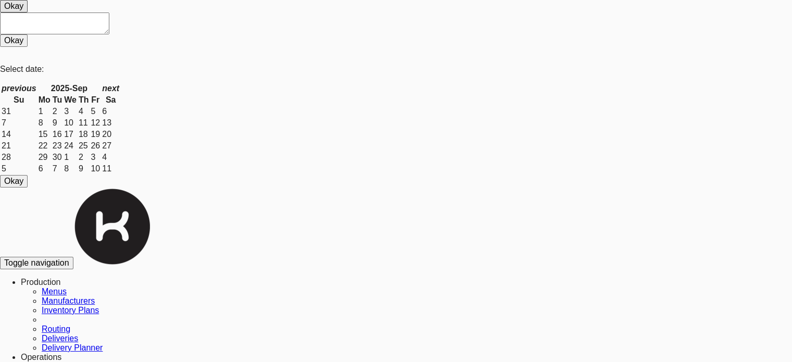
click at [61, 353] on link "Operations" at bounding box center [41, 357] width 41 height 9
click at [60, 361] on link "Sites" at bounding box center [51, 366] width 19 height 9
type input "home"
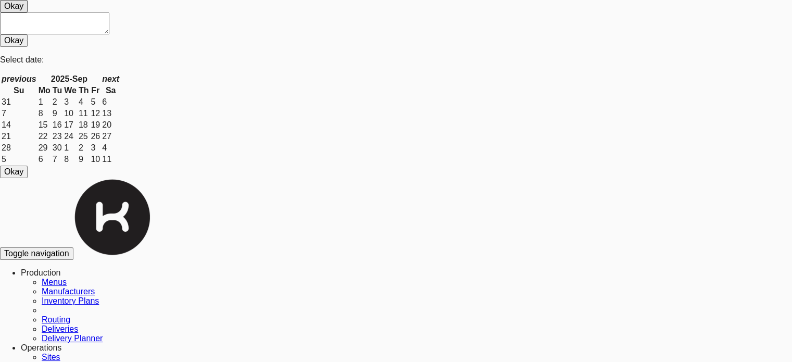
drag, startPoint x: 791, startPoint y: 91, endPoint x: 795, endPoint y: 106, distance: 15.2
click at [791, 106] on html "Okay Okay Select date: previous 2025-Sep next Su Mo Tu We Th Fr Sa 31 1 2 3 4 5…" at bounding box center [396, 181] width 792 height 362
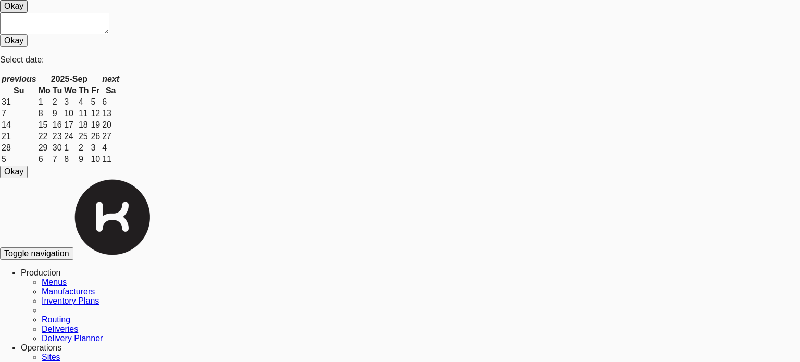
select select "number:260651"
select select "number:224097"
select select "number:271579"
select select "number:271875"
select select "number:275848"
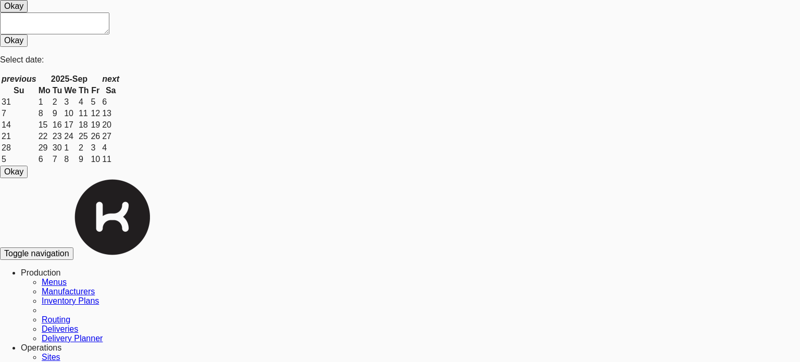
select select "number:274120"
select select "number:274265"
select select "number:274366"
select select "number:274181"
select select "number:274322"
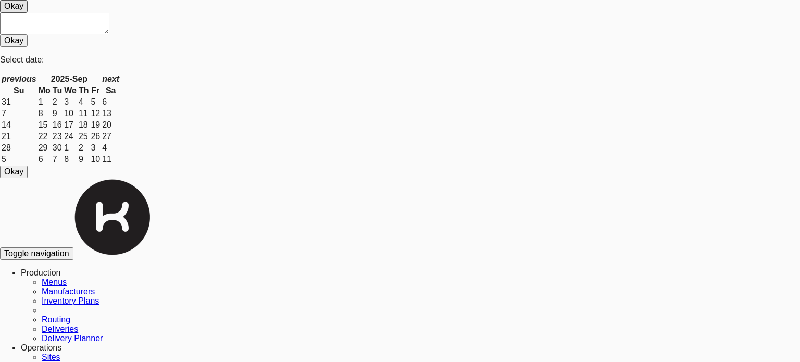
select select "number:274120"
select select "number:274366"
select select "number:274181"
select select "number:274322"
select select "number:274120"
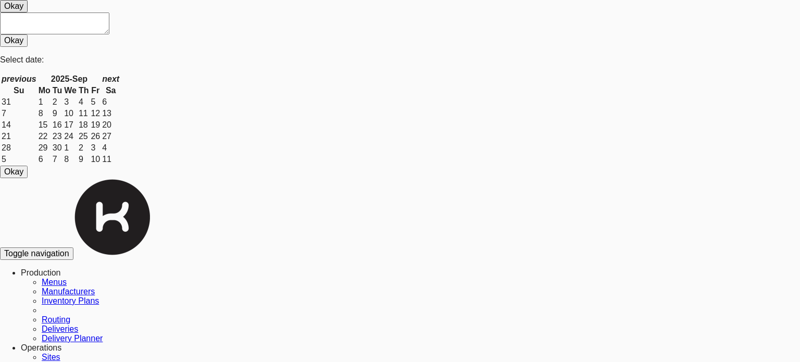
select select "number:274265"
select select "number:274366"
select select "number:274181"
select select "number:274322"
select select "number:274120"
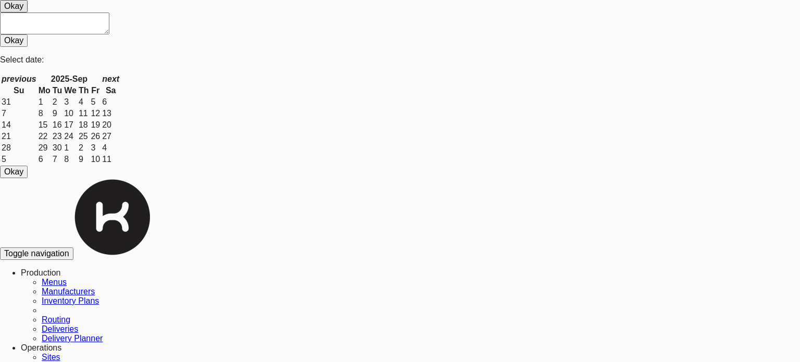
scroll to position [219, 0]
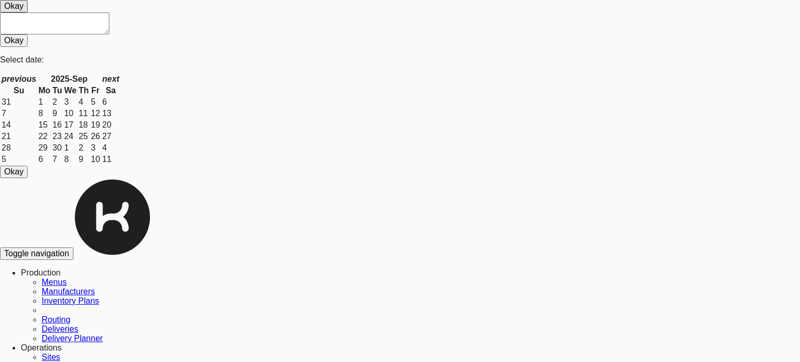
select select "number:260651"
select select "number:224097"
select select "number:271579"
select select "number:271875"
select select "number:275848"
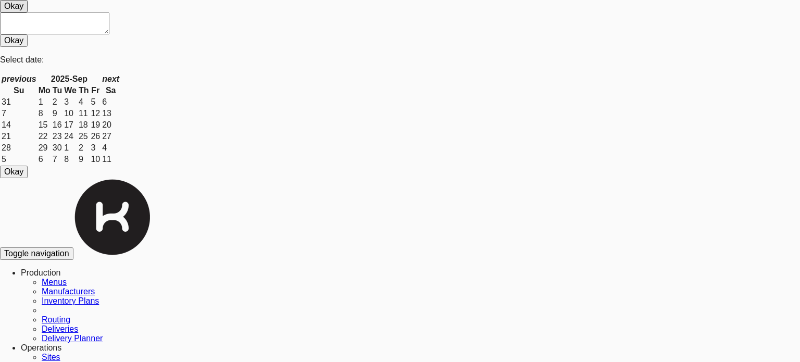
select select "number:274120"
select select "number:274265"
select select "number:274366"
select select "number:274181"
select select "number:274322"
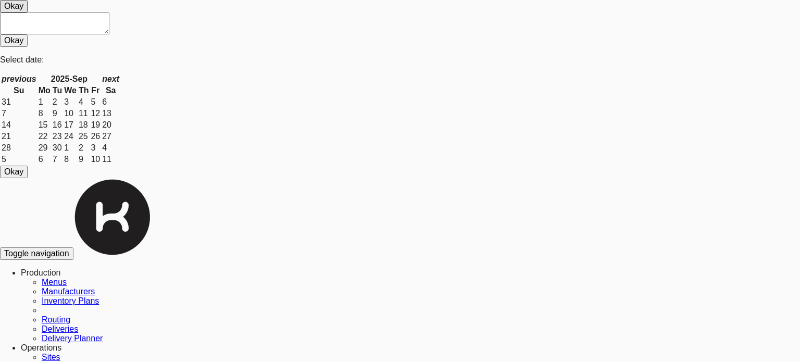
select select "number:274120"
select select "number:274366"
select select "number:274181"
select select "number:274322"
select select "number:274120"
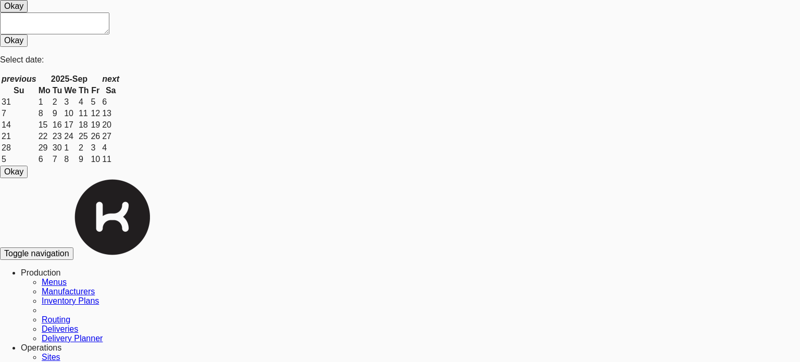
select select "number:274265"
select select "number:274366"
select select "number:274181"
select select "number:274322"
select select "number:274120"
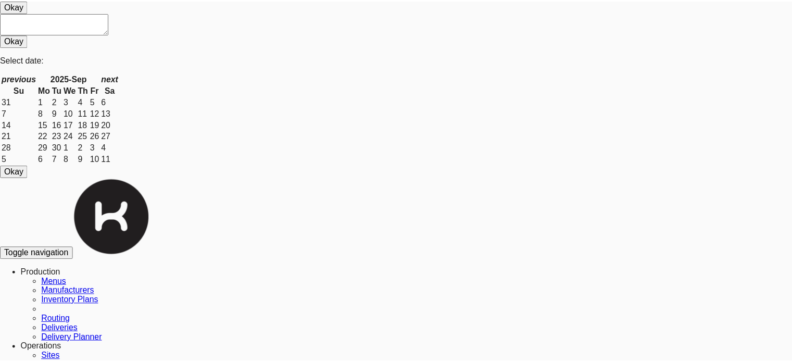
scroll to position [15, 0]
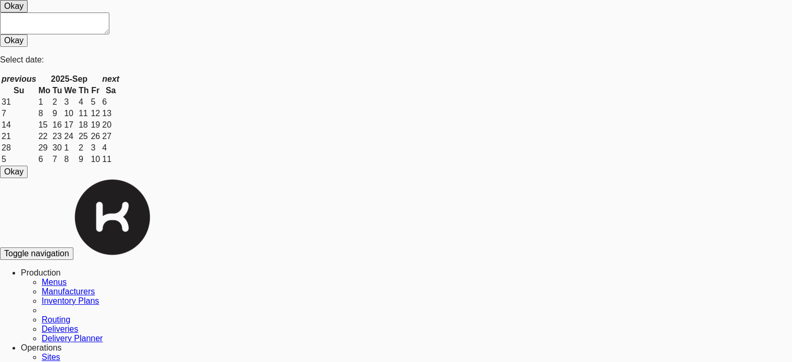
click at [61, 268] on link "Production" at bounding box center [41, 272] width 40 height 9
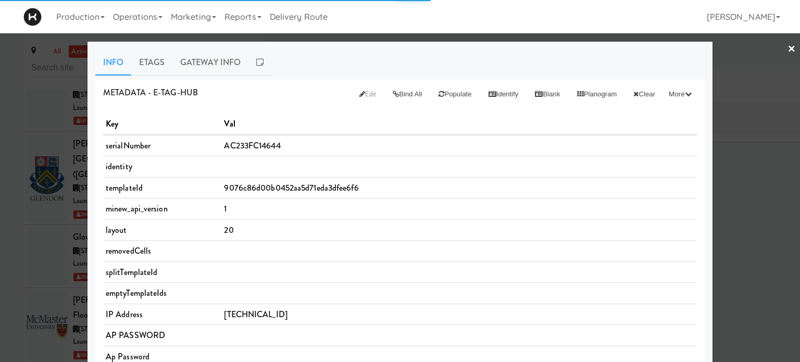
scroll to position [2337, 0]
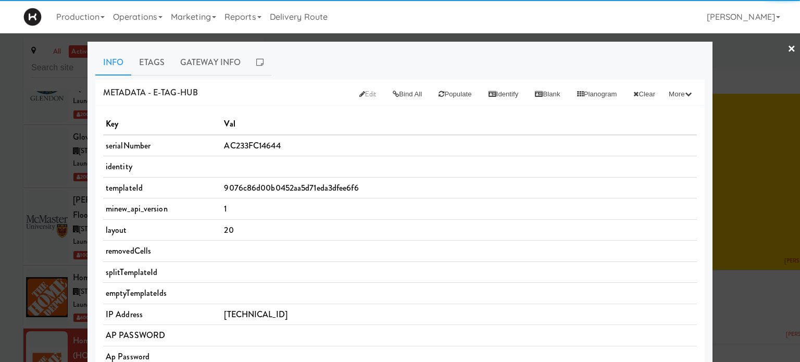
click at [787, 53] on link "×" at bounding box center [791, 49] width 8 height 32
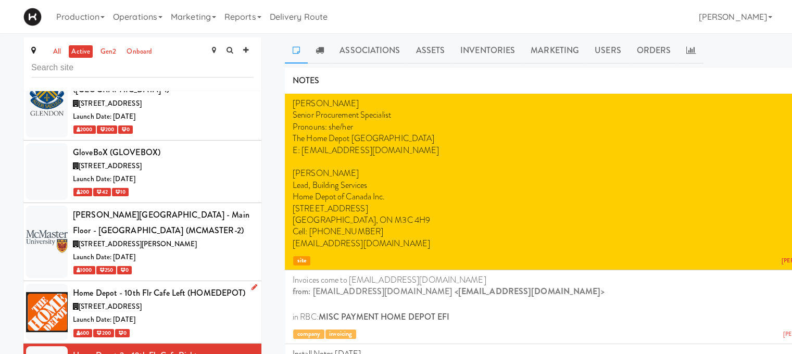
click at [215, 313] on div "Launch Date: [DATE]" at bounding box center [163, 319] width 181 height 13
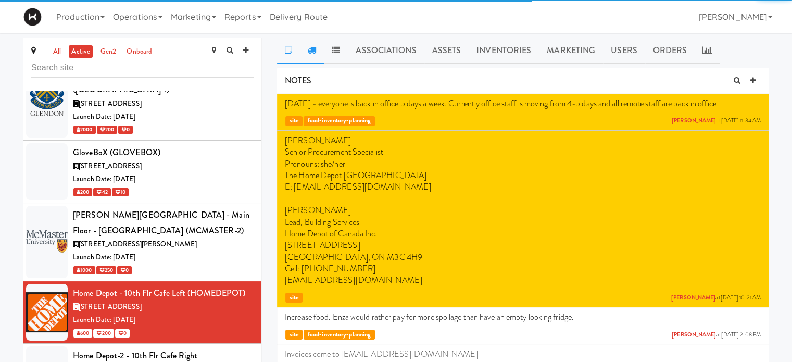
click at [311, 47] on icon at bounding box center [312, 50] width 8 height 8
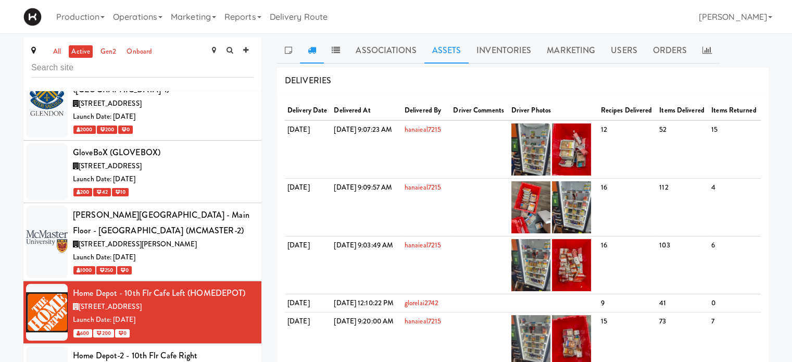
click at [452, 49] on link "Assets" at bounding box center [446, 50] width 45 height 26
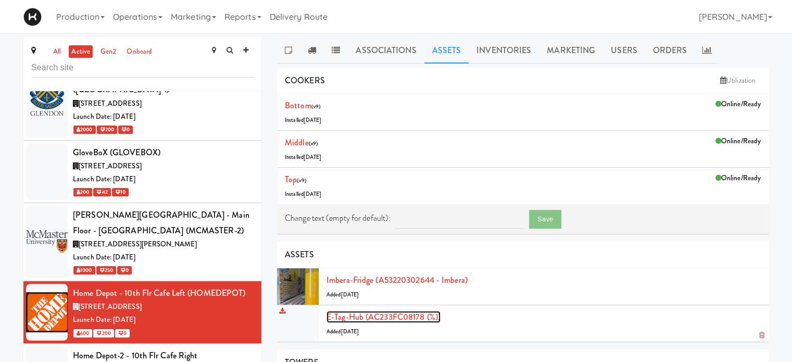
click at [374, 319] on link "E-tag-hub (AC233FC08178 (%))" at bounding box center [383, 317] width 114 height 12
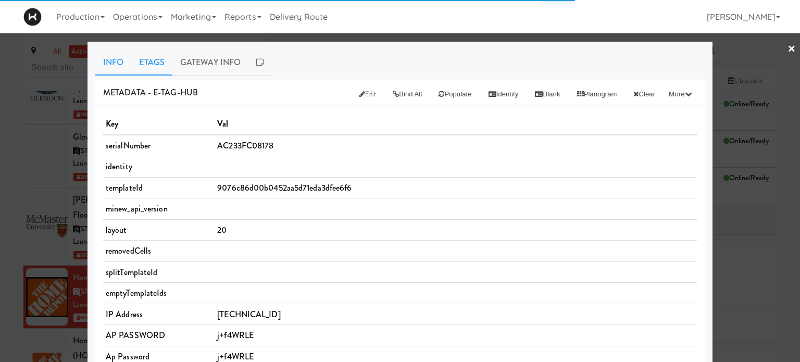
click at [143, 64] on link "Etags" at bounding box center [151, 62] width 41 height 26
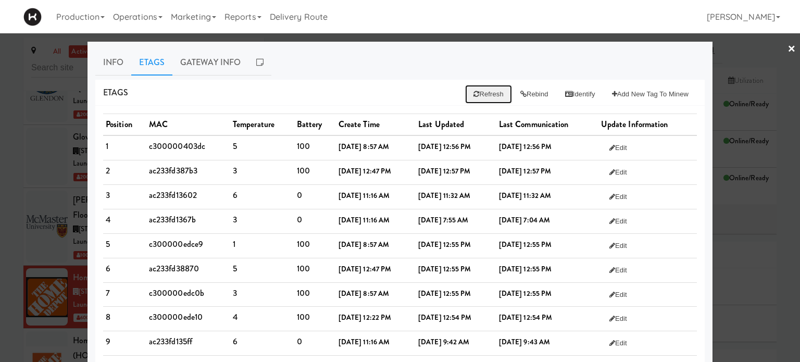
click at [479, 90] on button "Refresh" at bounding box center [488, 94] width 46 height 19
click at [719, 57] on div at bounding box center [400, 181] width 800 height 362
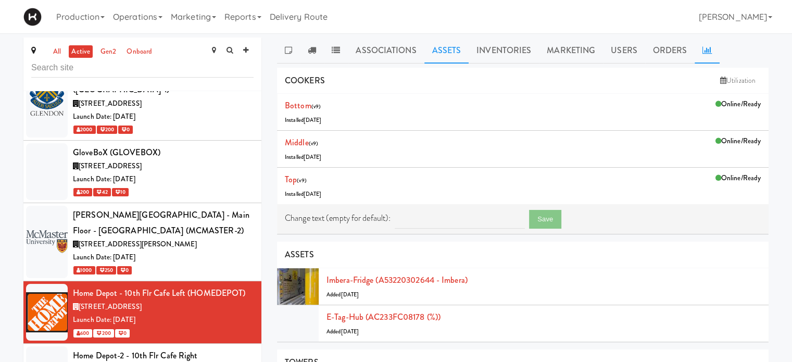
click at [705, 46] on icon at bounding box center [706, 50] width 9 height 8
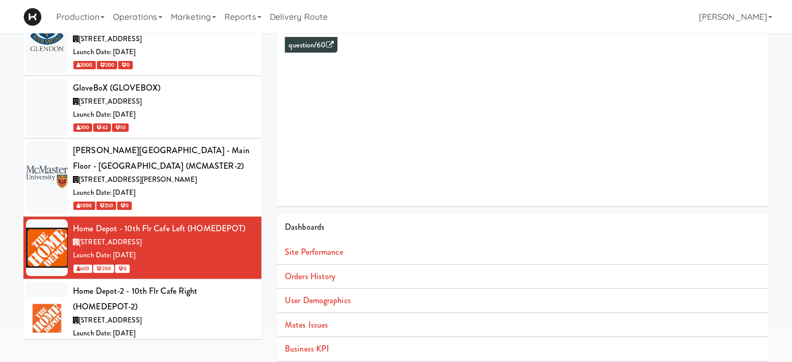
scroll to position [95, 0]
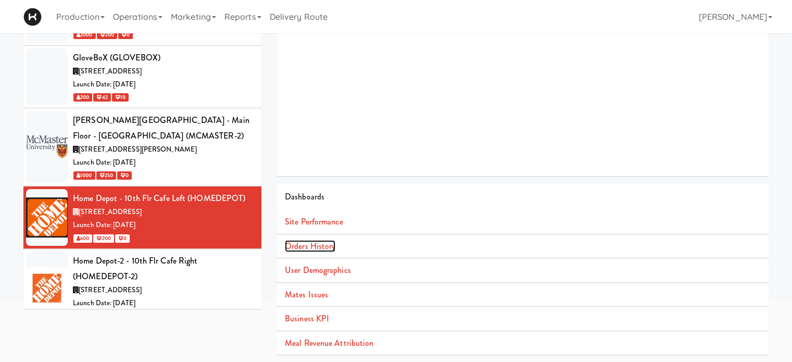
click at [319, 247] on link "Orders History" at bounding box center [310, 246] width 51 height 12
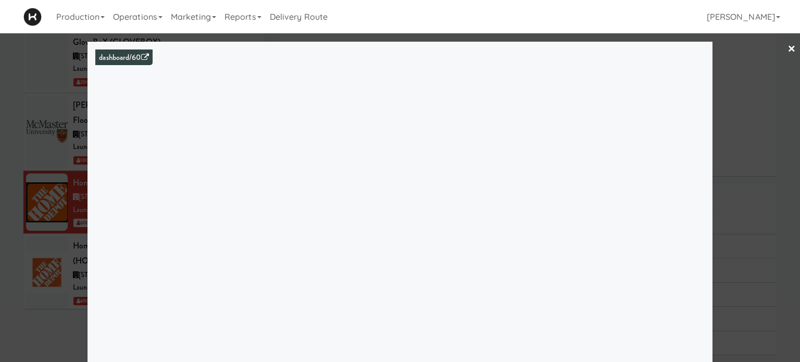
click at [787, 49] on link "×" at bounding box center [791, 49] width 8 height 32
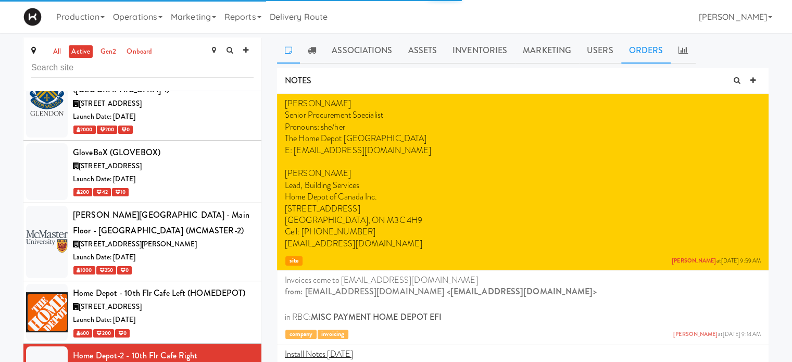
click at [647, 54] on link "Orders" at bounding box center [646, 50] width 50 height 26
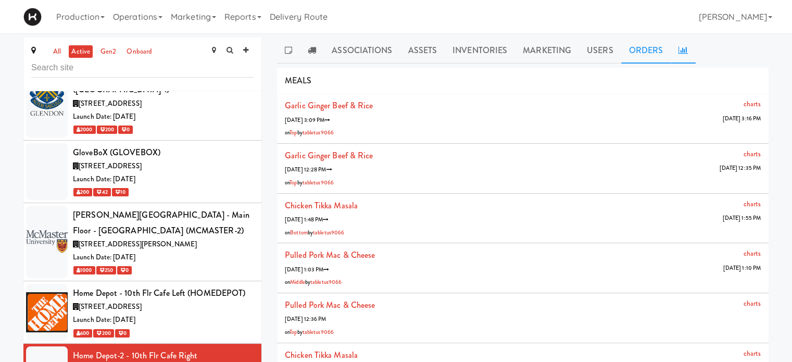
click at [685, 54] on link at bounding box center [683, 50] width 25 height 26
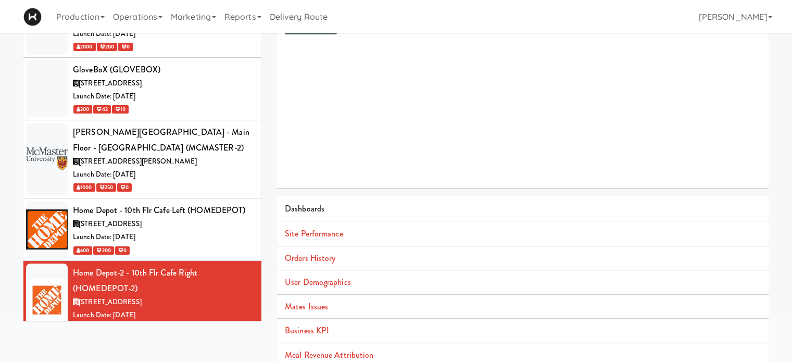
scroll to position [91, 0]
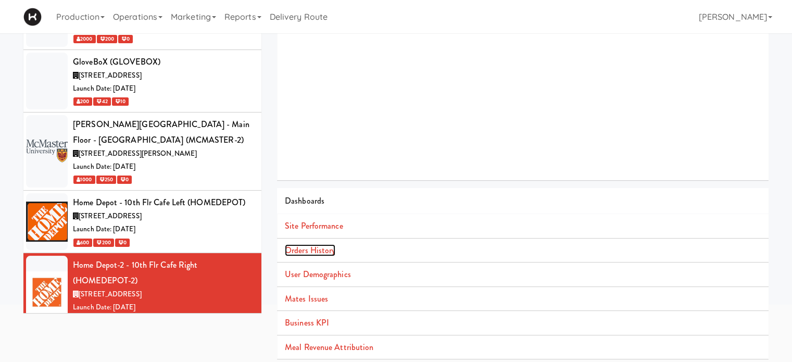
click at [303, 248] on link "Orders History" at bounding box center [310, 250] width 51 height 12
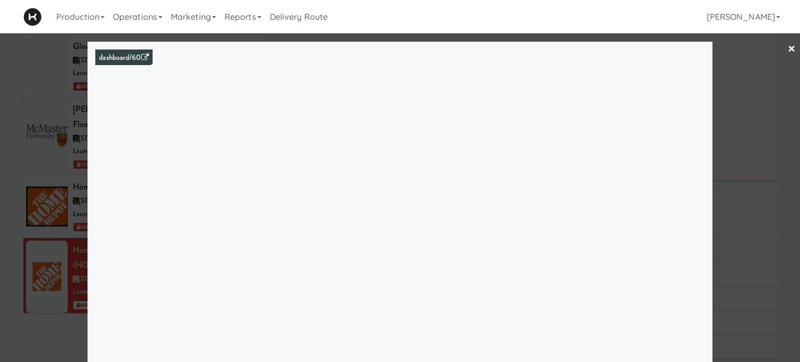
click at [787, 51] on link "×" at bounding box center [791, 49] width 8 height 32
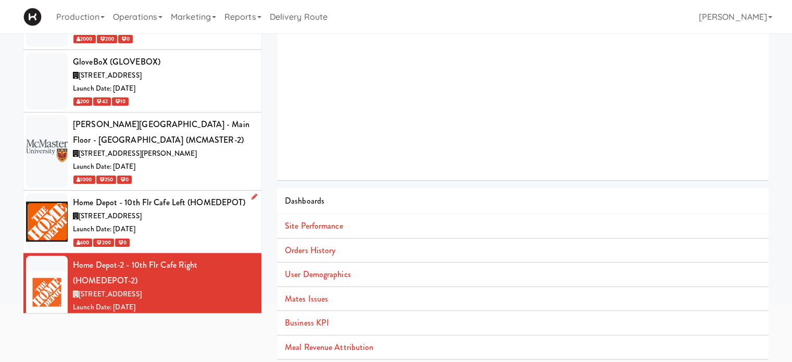
click at [185, 223] on div "Launch Date: [DATE]" at bounding box center [163, 229] width 181 height 13
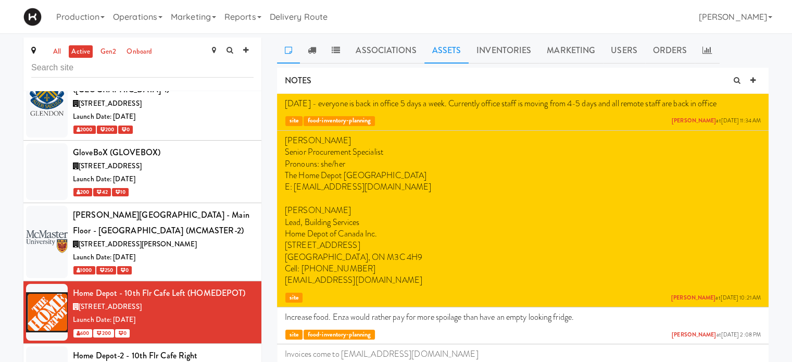
click at [435, 59] on link "Assets" at bounding box center [446, 50] width 45 height 26
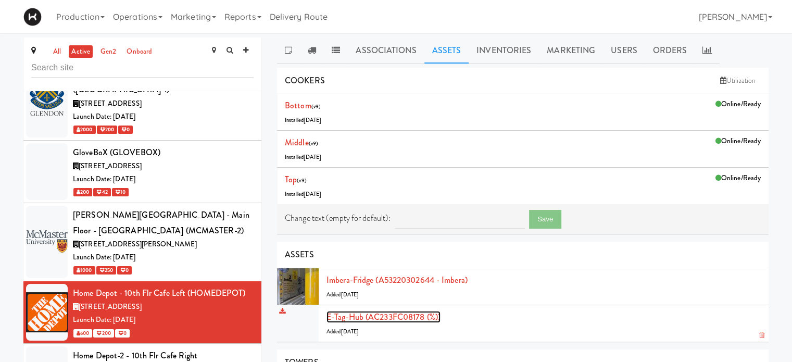
click at [352, 315] on link "E-tag-hub (AC233FC08178 (%))" at bounding box center [383, 317] width 114 height 12
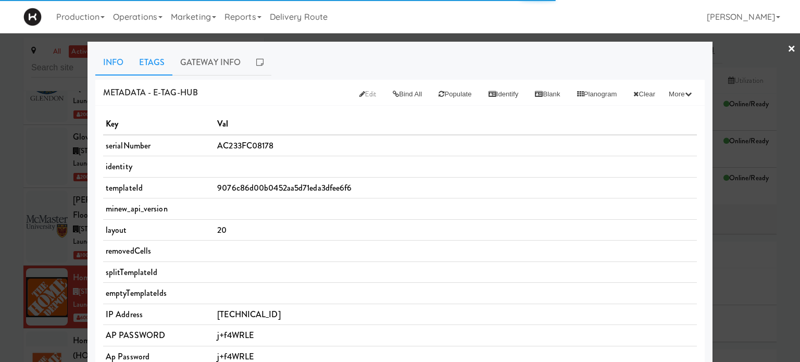
click at [150, 66] on link "Etags" at bounding box center [151, 62] width 41 height 26
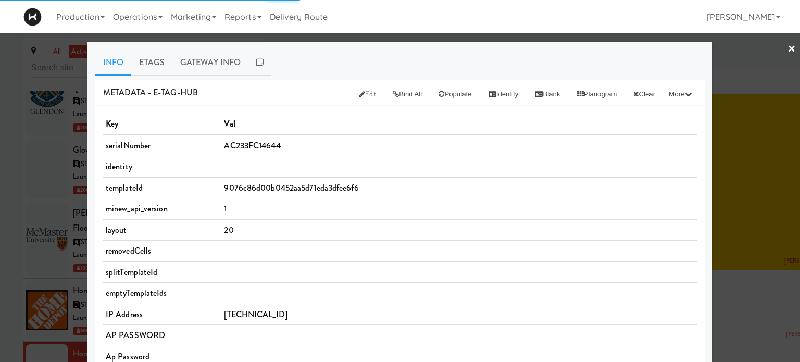
scroll to position [2337, 0]
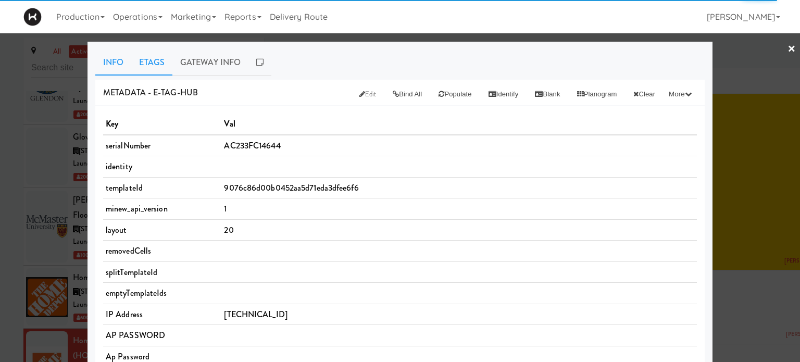
click at [159, 66] on link "Etags" at bounding box center [151, 62] width 41 height 26
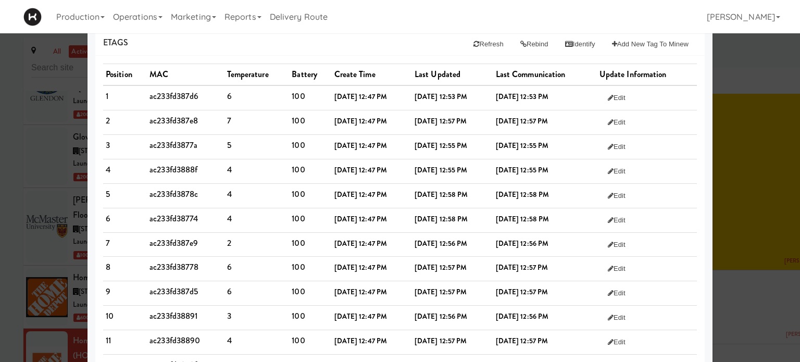
scroll to position [0, 0]
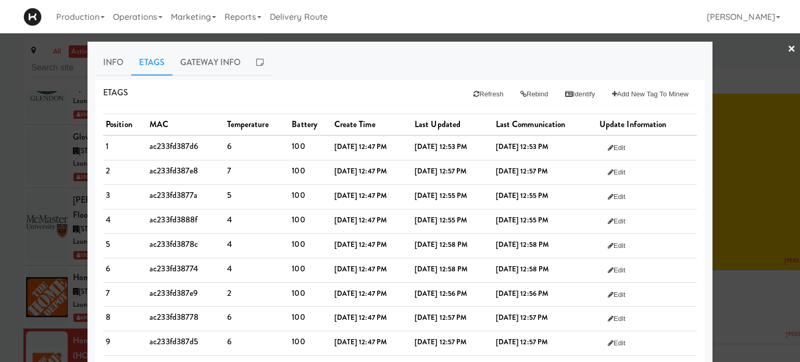
click at [787, 47] on link "×" at bounding box center [791, 49] width 8 height 32
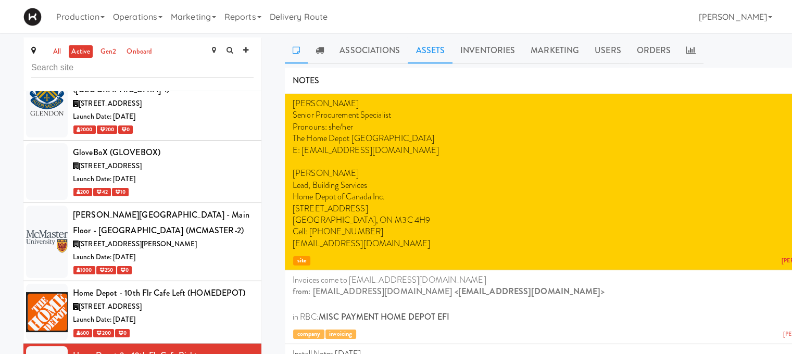
click at [438, 48] on link "Assets" at bounding box center [430, 50] width 45 height 26
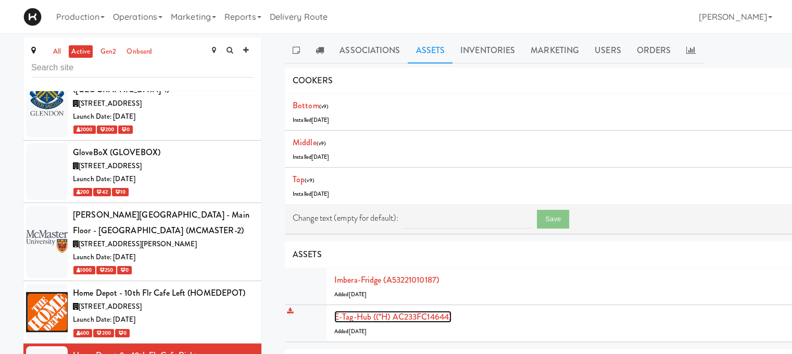
click at [361, 317] on link "E-tag-hub ((*H) AC233FC14644)" at bounding box center [392, 317] width 117 height 12
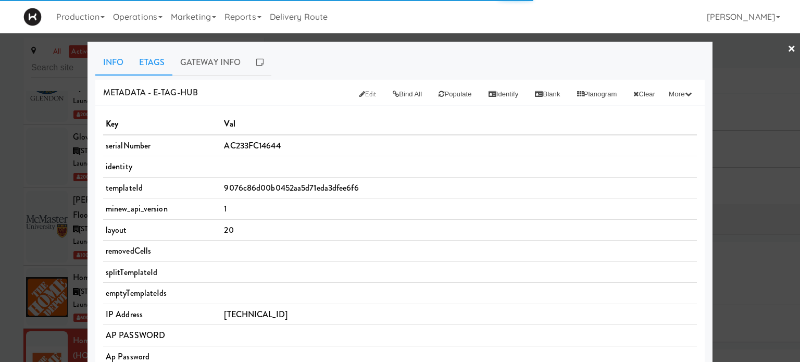
click at [142, 66] on link "Etags" at bounding box center [151, 62] width 41 height 26
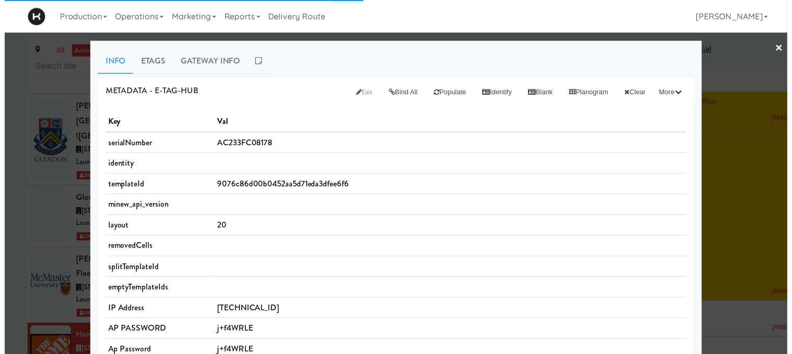
scroll to position [2274, 0]
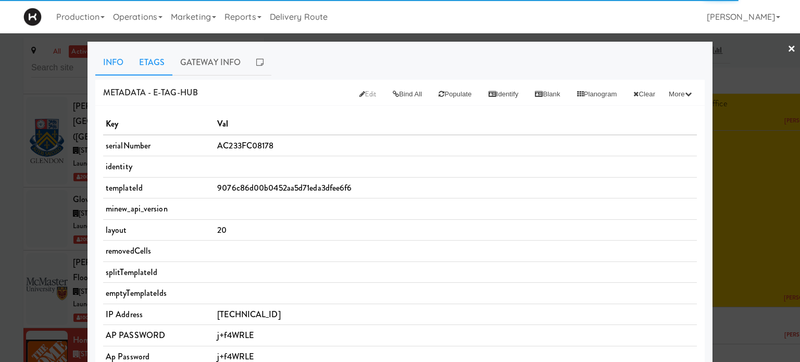
click at [150, 70] on link "Etags" at bounding box center [151, 62] width 41 height 26
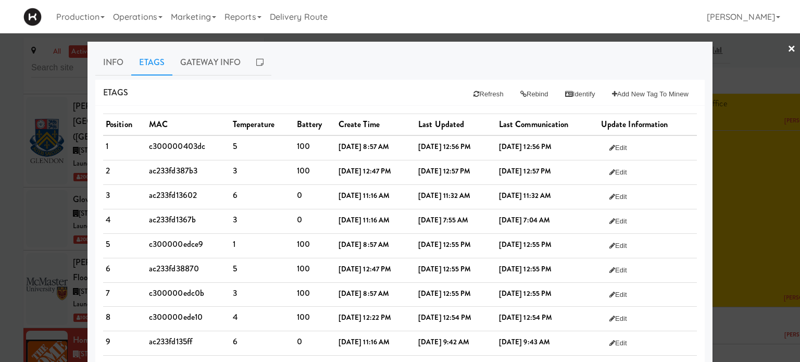
click at [787, 51] on link "×" at bounding box center [791, 49] width 8 height 32
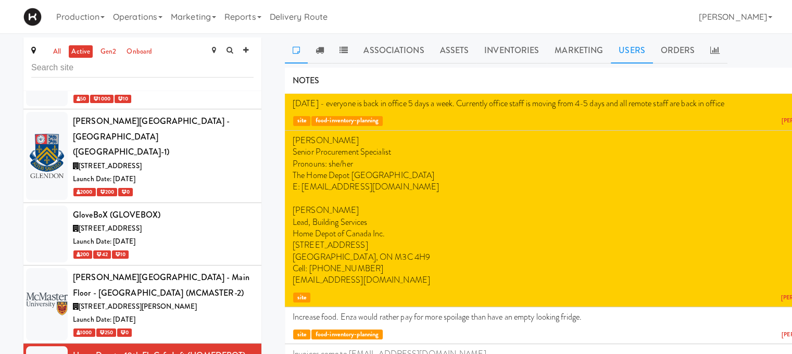
click at [637, 52] on link "Users" at bounding box center [632, 50] width 42 height 26
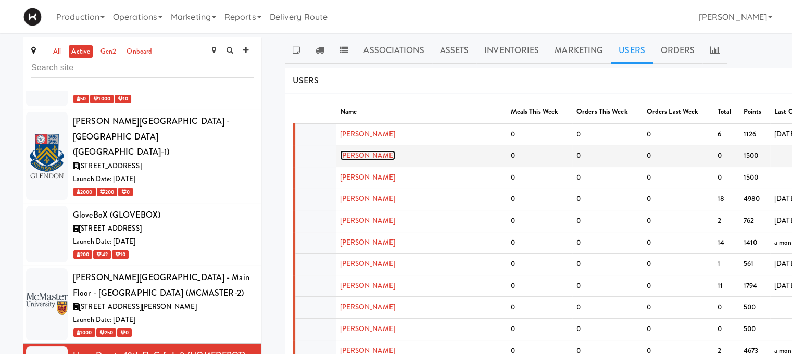
click at [369, 152] on link "[PERSON_NAME]" at bounding box center [367, 155] width 55 height 10
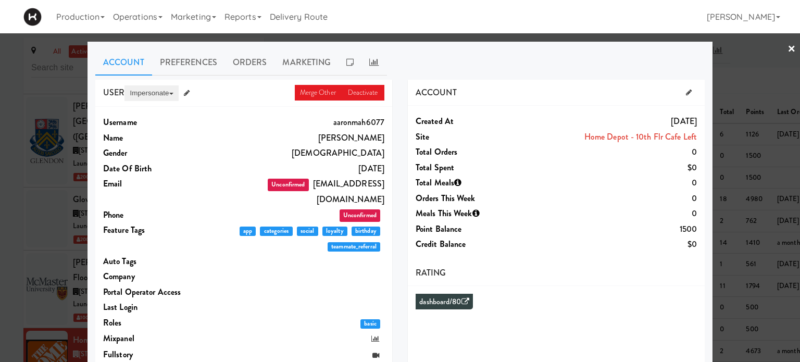
click at [144, 95] on button "Impersonate" at bounding box center [151, 93] width 54 height 16
click at [145, 115] on link "on App" at bounding box center [167, 113] width 87 height 19
click at [787, 49] on link "×" at bounding box center [791, 49] width 8 height 32
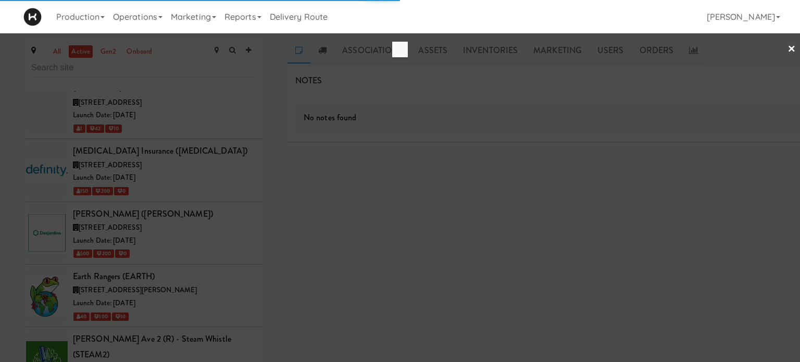
scroll to position [2337, 0]
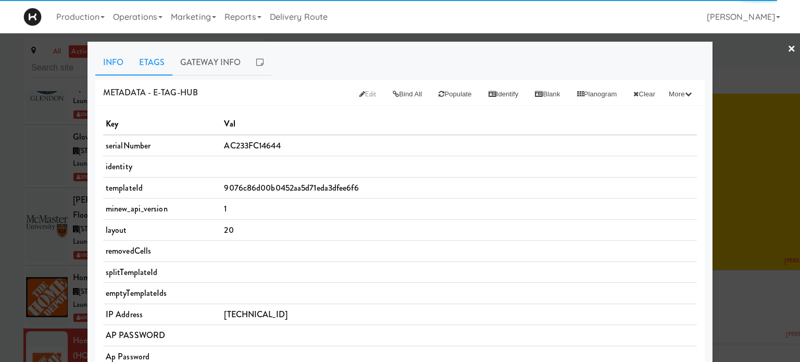
click at [141, 52] on link "Etags" at bounding box center [151, 62] width 41 height 26
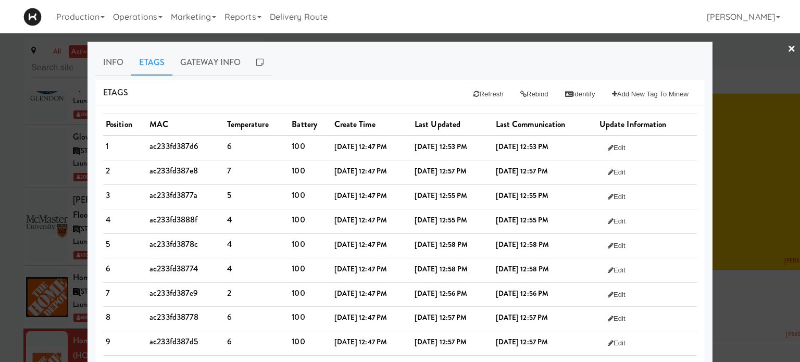
click at [787, 44] on link "×" at bounding box center [791, 49] width 8 height 32
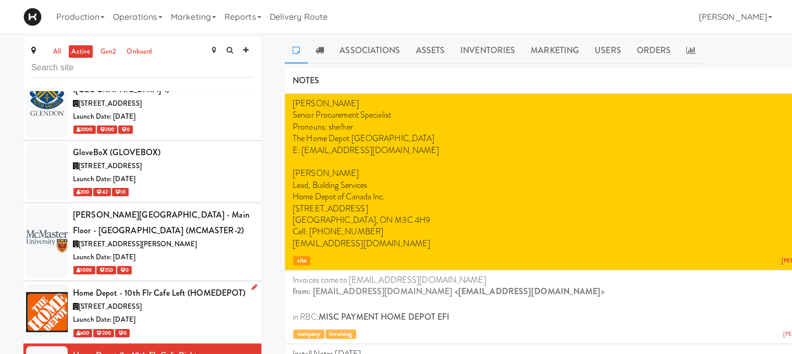
click at [204, 300] on div "[STREET_ADDRESS]" at bounding box center [163, 306] width 181 height 13
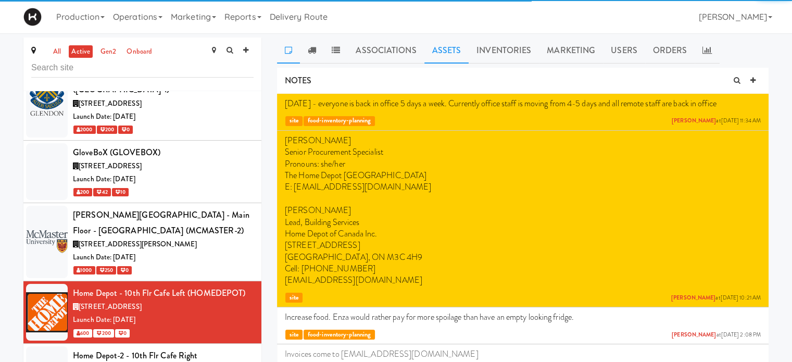
click at [451, 55] on link "Assets" at bounding box center [446, 50] width 45 height 26
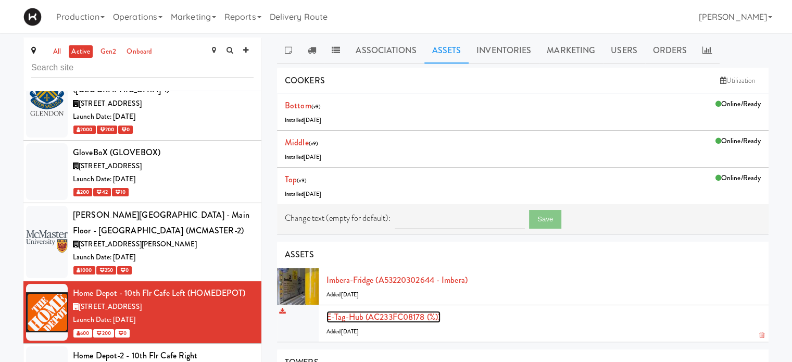
click at [362, 313] on link "E-tag-hub (AC233FC08178 (%))" at bounding box center [383, 317] width 114 height 12
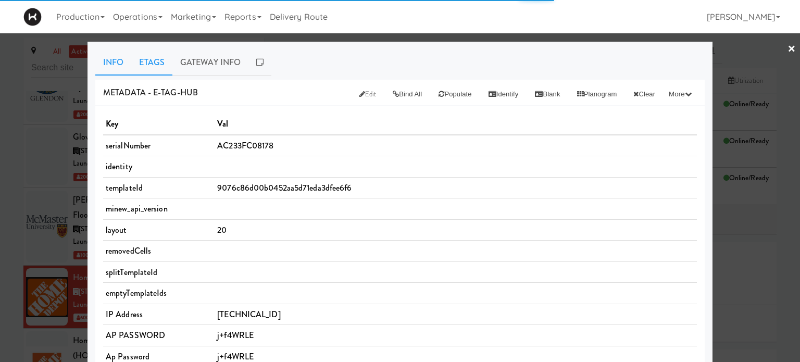
click at [147, 61] on link "Etags" at bounding box center [151, 62] width 41 height 26
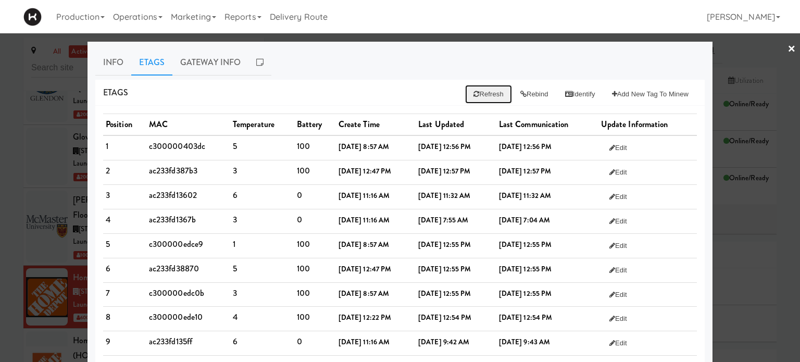
click at [472, 98] on button "Refresh" at bounding box center [488, 94] width 46 height 19
click at [787, 47] on link "×" at bounding box center [791, 49] width 8 height 32
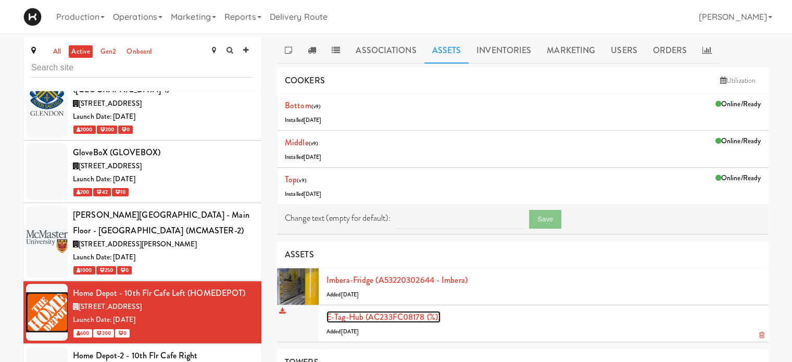
click at [364, 312] on link "E-tag-hub (AC233FC08178 (%))" at bounding box center [383, 317] width 114 height 12
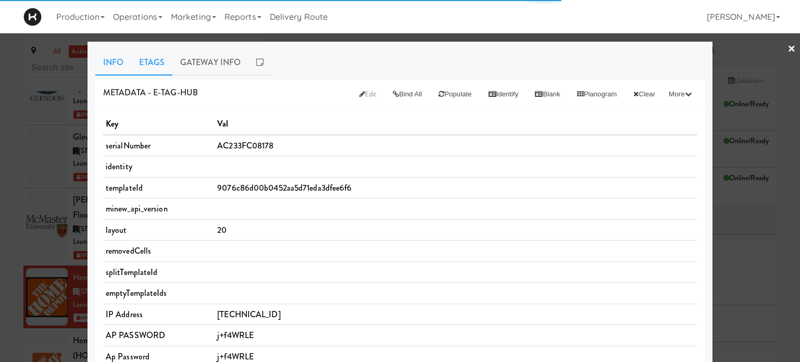
click at [160, 58] on link "Etags" at bounding box center [151, 62] width 41 height 26
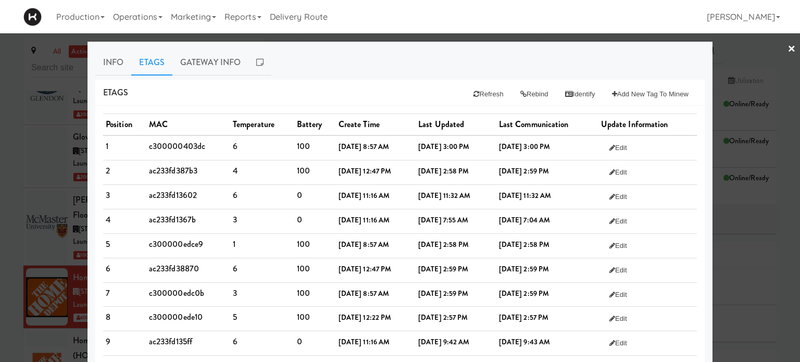
click at [749, 45] on div at bounding box center [400, 181] width 800 height 362
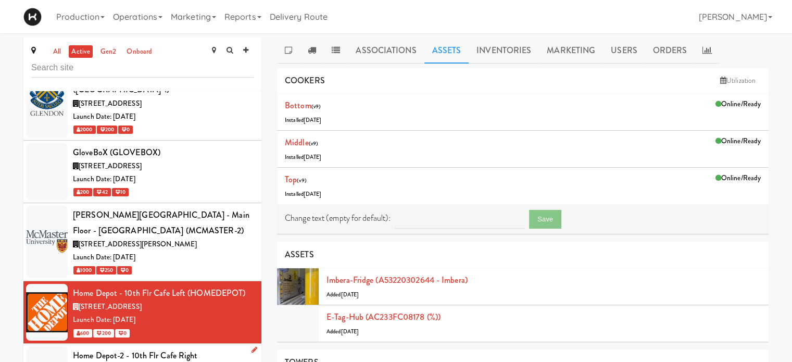
click at [206, 348] on div "Home Depot-2 - 10th Flr Cafe Right (HOMEDEPOT-2)" at bounding box center [163, 363] width 181 height 31
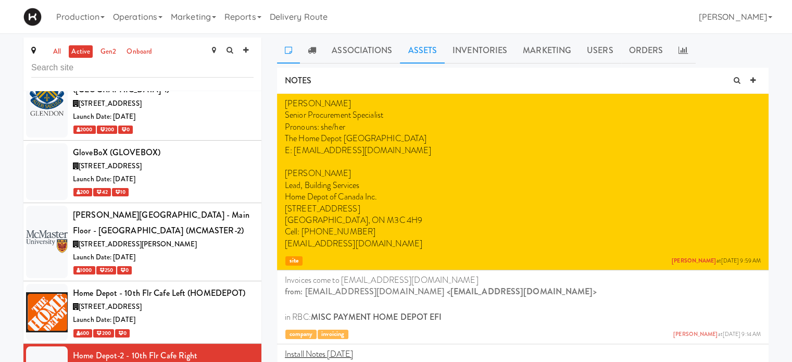
click at [412, 45] on link "Assets" at bounding box center [422, 50] width 45 height 26
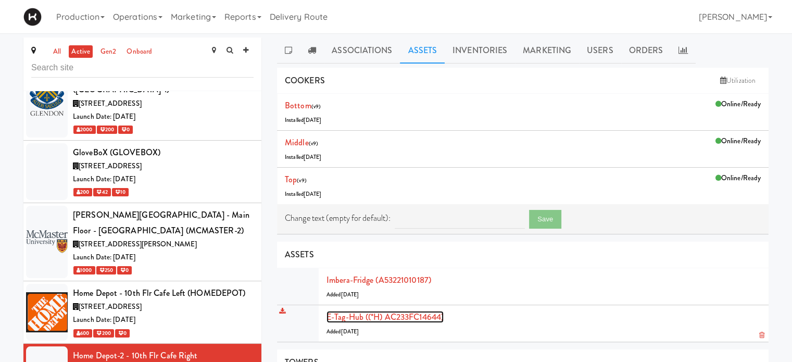
click at [353, 317] on link "E-tag-hub ((*H) AC233FC14644)" at bounding box center [384, 317] width 117 height 12
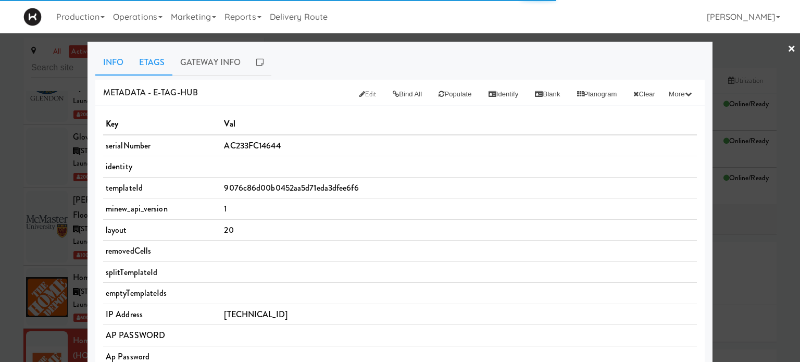
click at [147, 65] on link "Etags" at bounding box center [151, 62] width 41 height 26
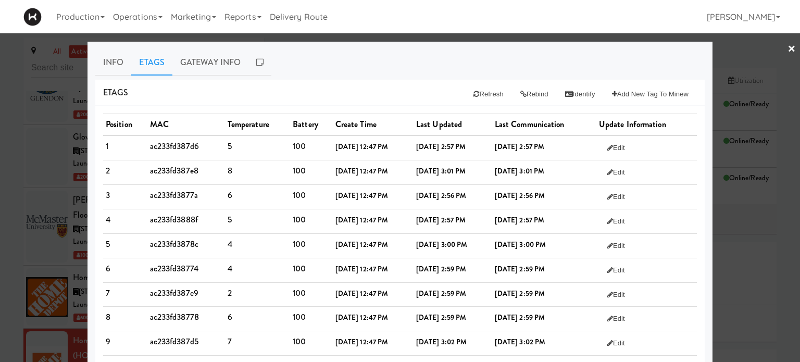
click at [732, 49] on div at bounding box center [400, 181] width 800 height 362
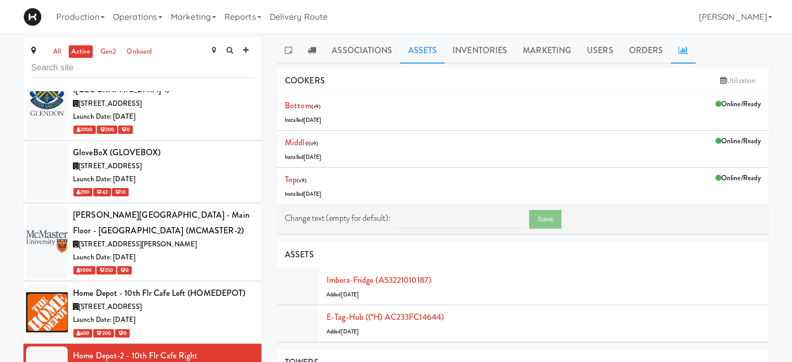
click at [678, 52] on icon at bounding box center [682, 50] width 9 height 8
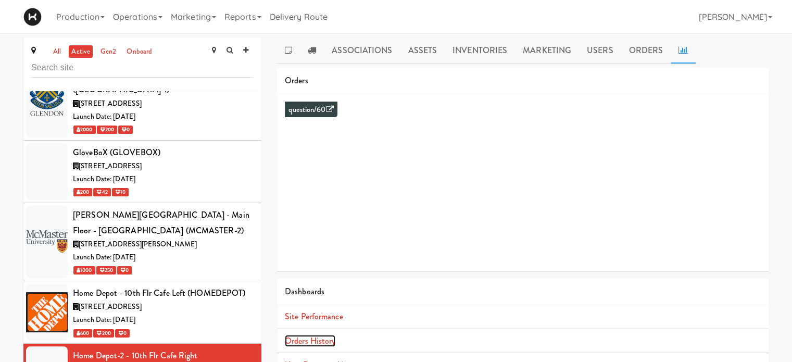
click at [316, 342] on link "Orders History" at bounding box center [310, 341] width 51 height 12
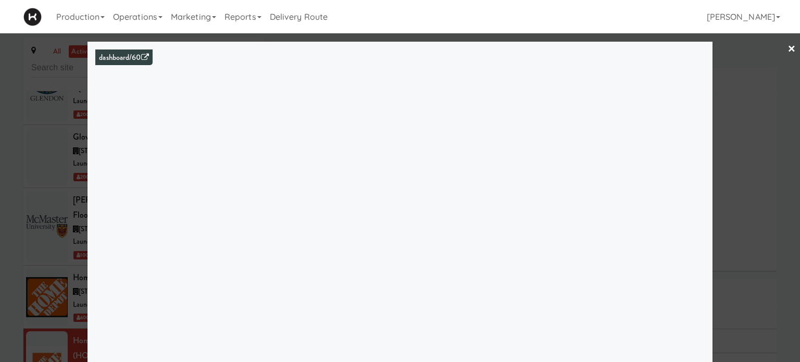
click at [789, 49] on div at bounding box center [400, 181] width 800 height 362
